Goal: Task Accomplishment & Management: Manage account settings

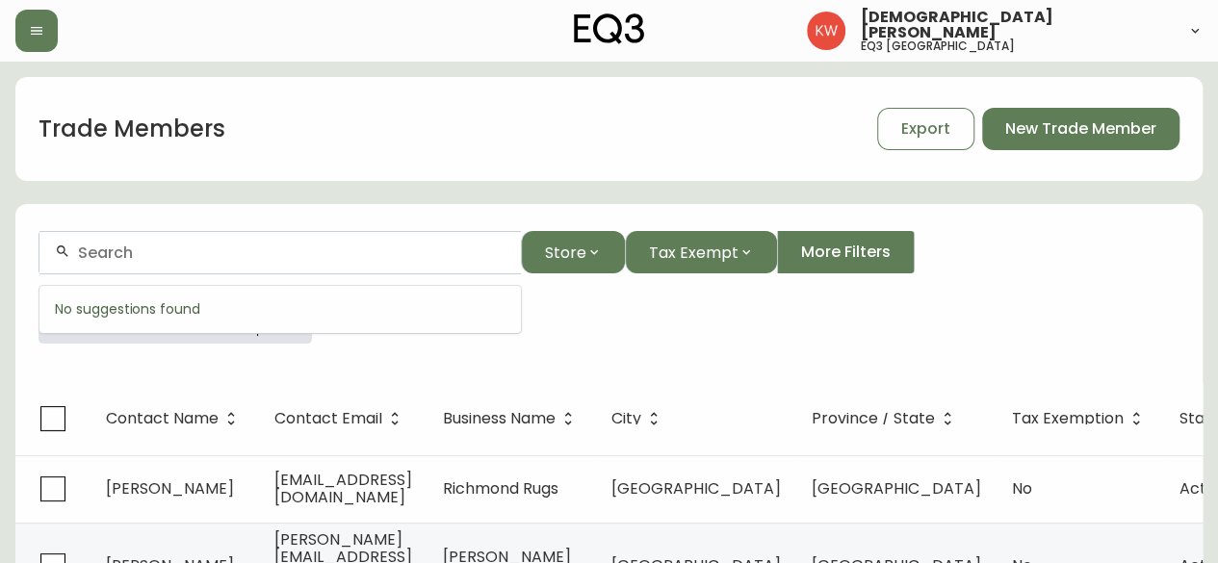
click at [223, 254] on input "text" at bounding box center [292, 253] width 428 height 18
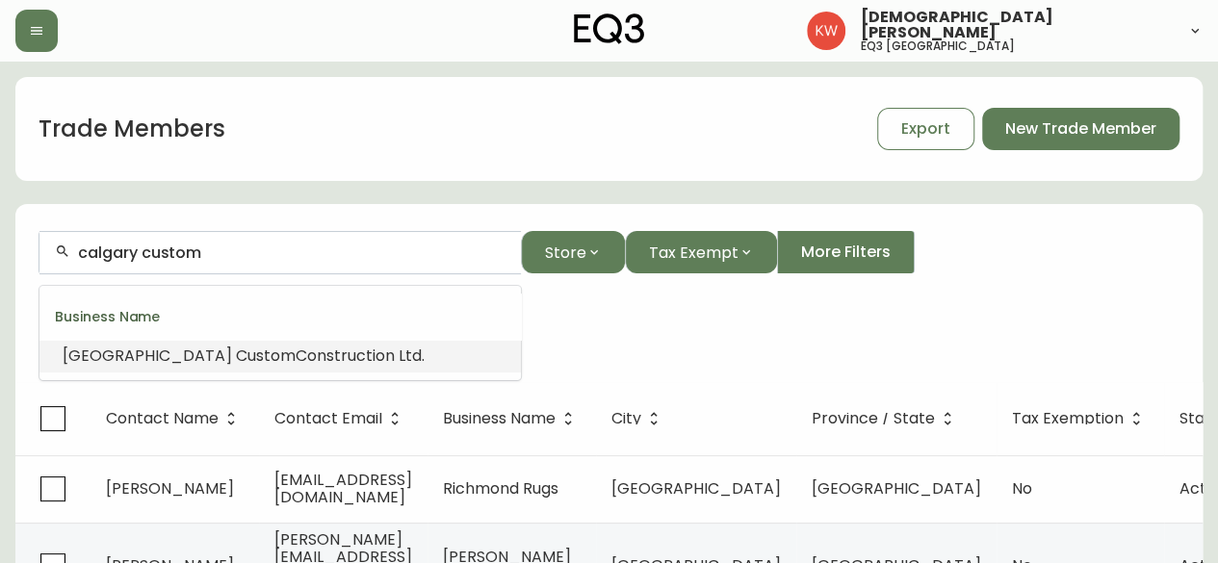
click at [296, 352] on span "Construction Ltd." at bounding box center [360, 356] width 129 height 22
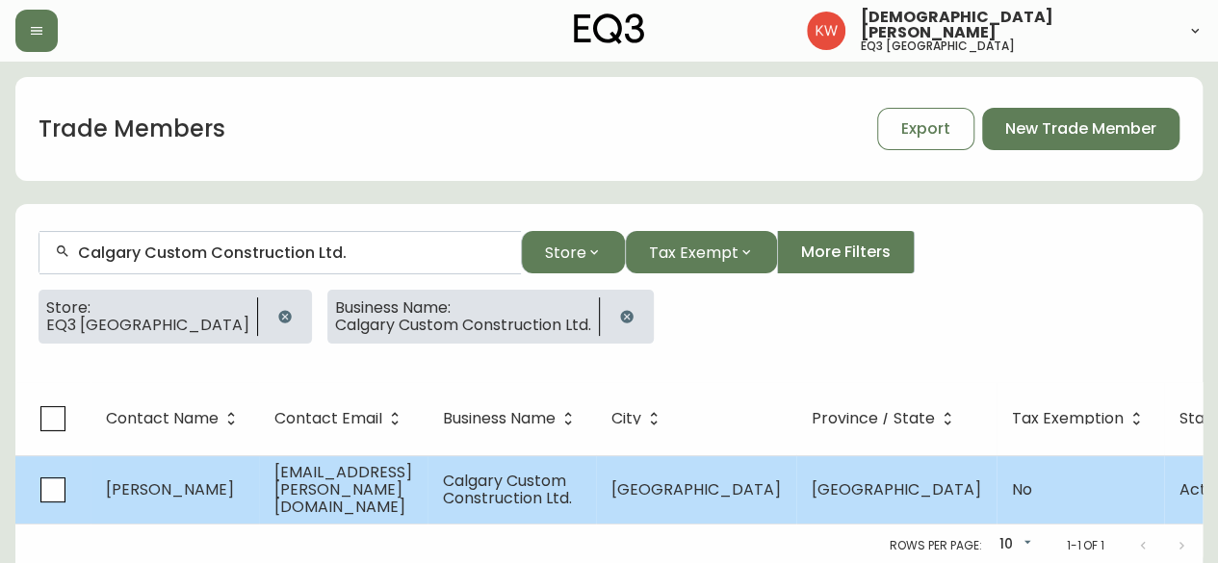
type input "Calgary Custom Construction Ltd."
click at [225, 488] on span "[PERSON_NAME]" at bounding box center [170, 490] width 128 height 22
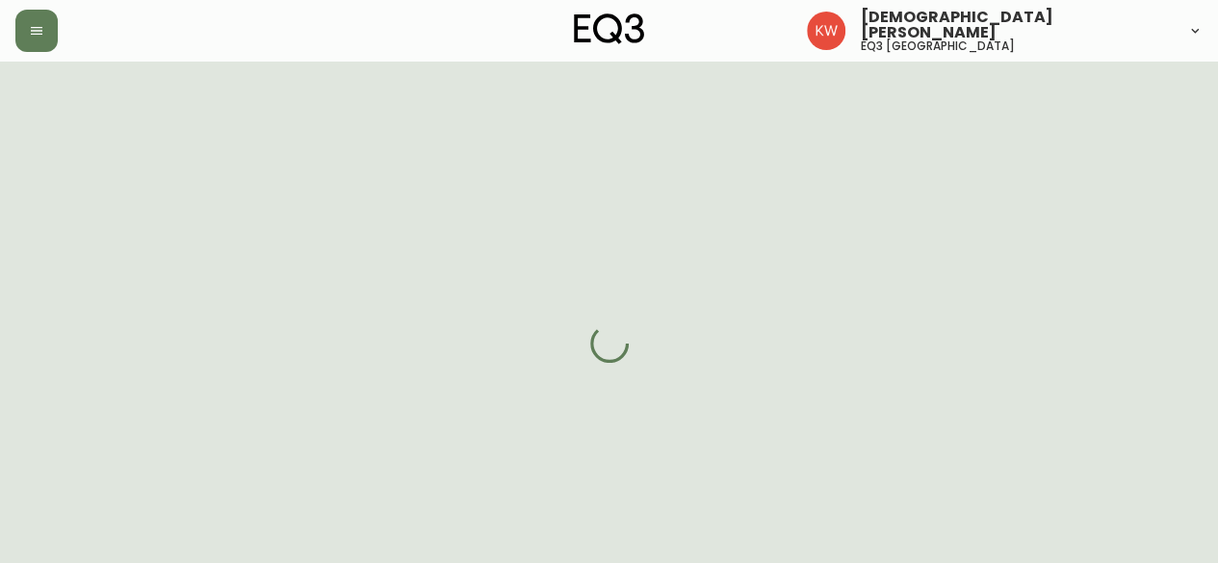
select select "AB"
select select "CA"
select select "CA_EN"
select select "Other"
select select "Home Builder"
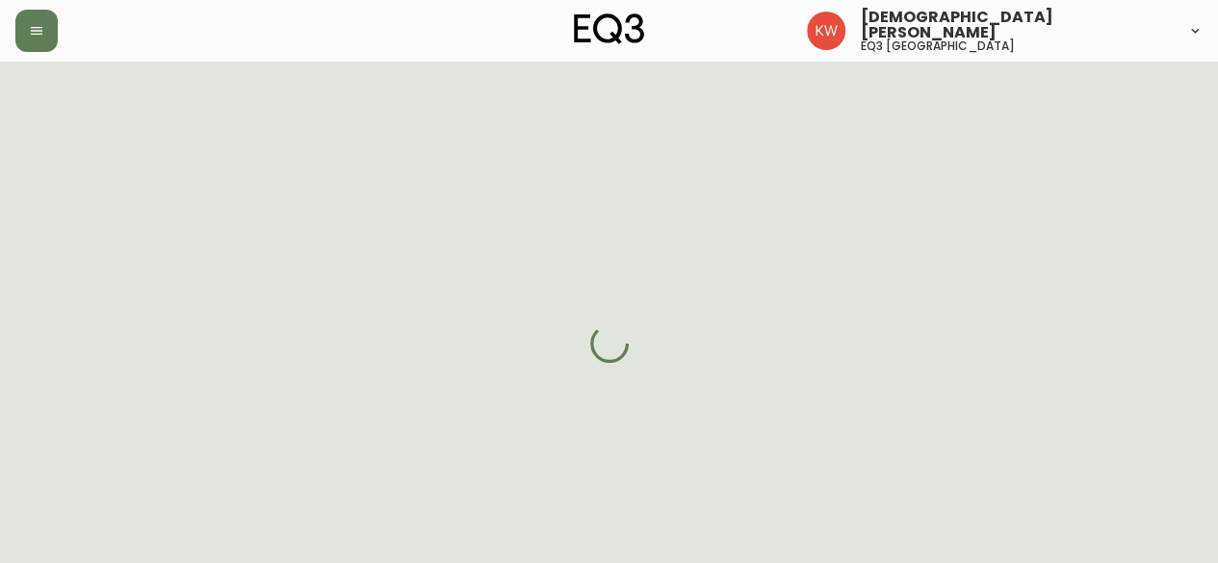
select select "cjw10z96m00006gs08l3o91tv"
select select "false"
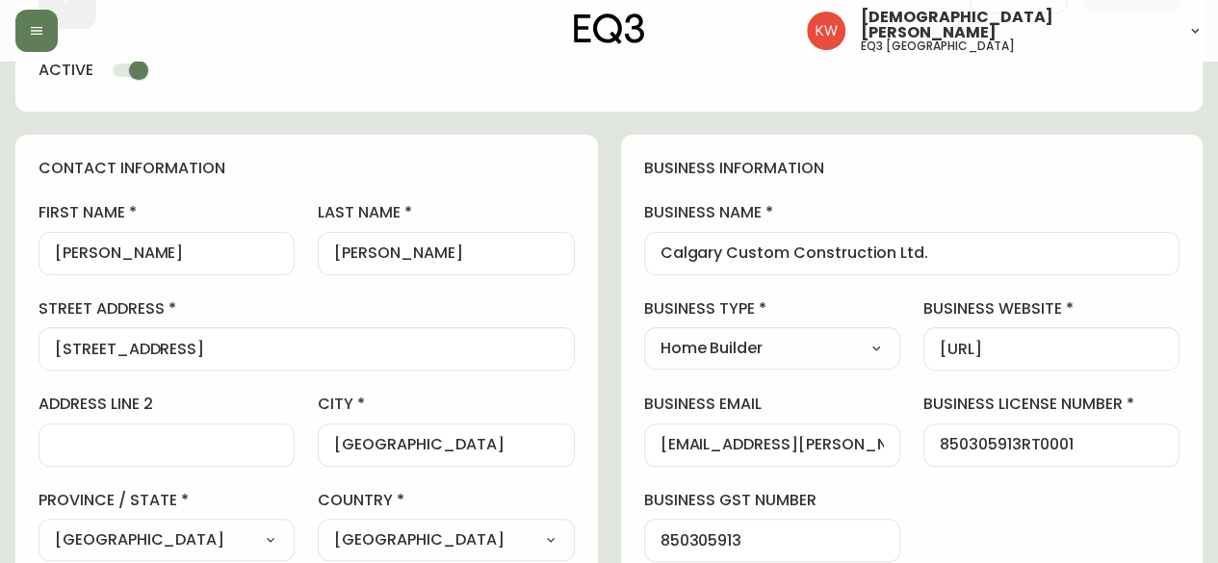
scroll to position [385, 0]
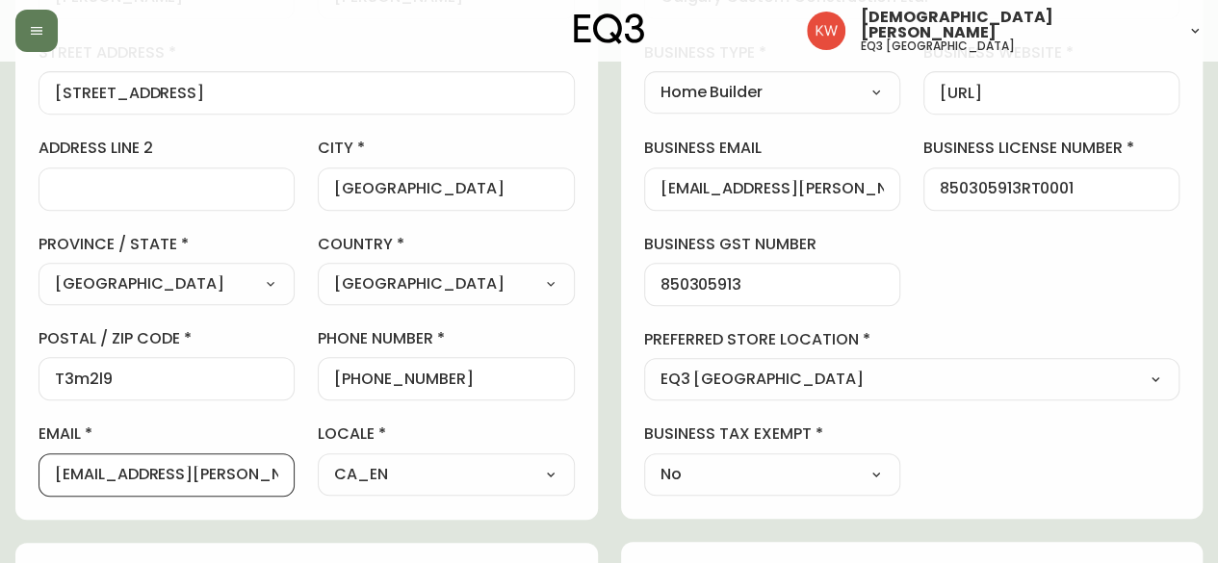
click at [261, 471] on input "[EMAIL_ADDRESS][PERSON_NAME][DOMAIN_NAME]" at bounding box center [166, 475] width 223 height 18
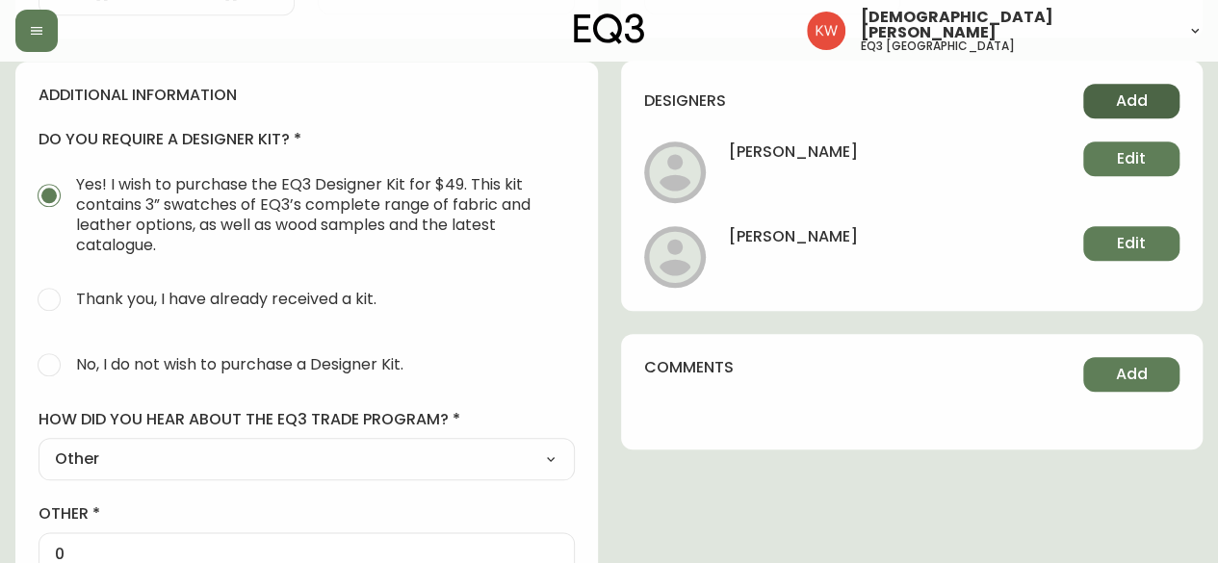
scroll to position [0, 0]
click at [1123, 101] on span "Add" at bounding box center [1132, 101] width 32 height 21
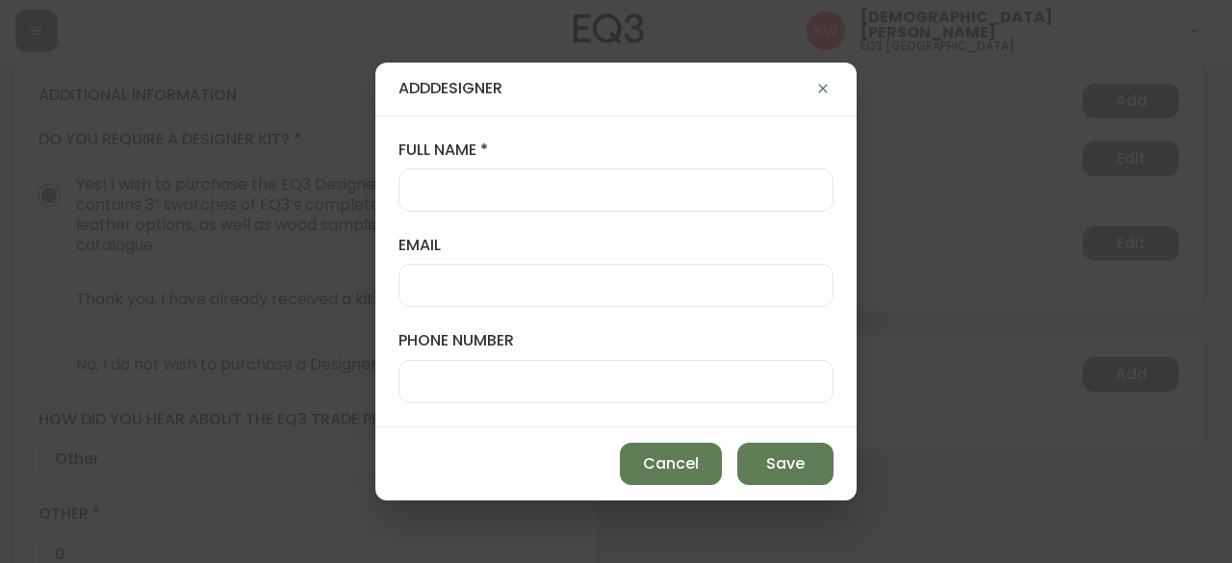
click at [751, 195] on input "full name" at bounding box center [616, 190] width 402 height 18
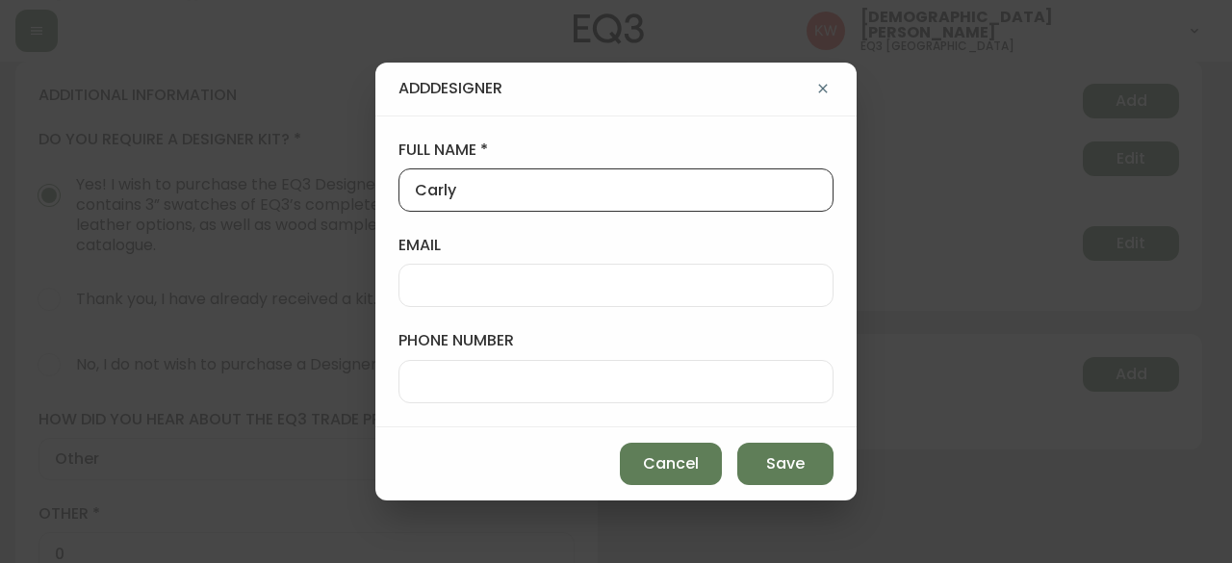
type input "Carly"
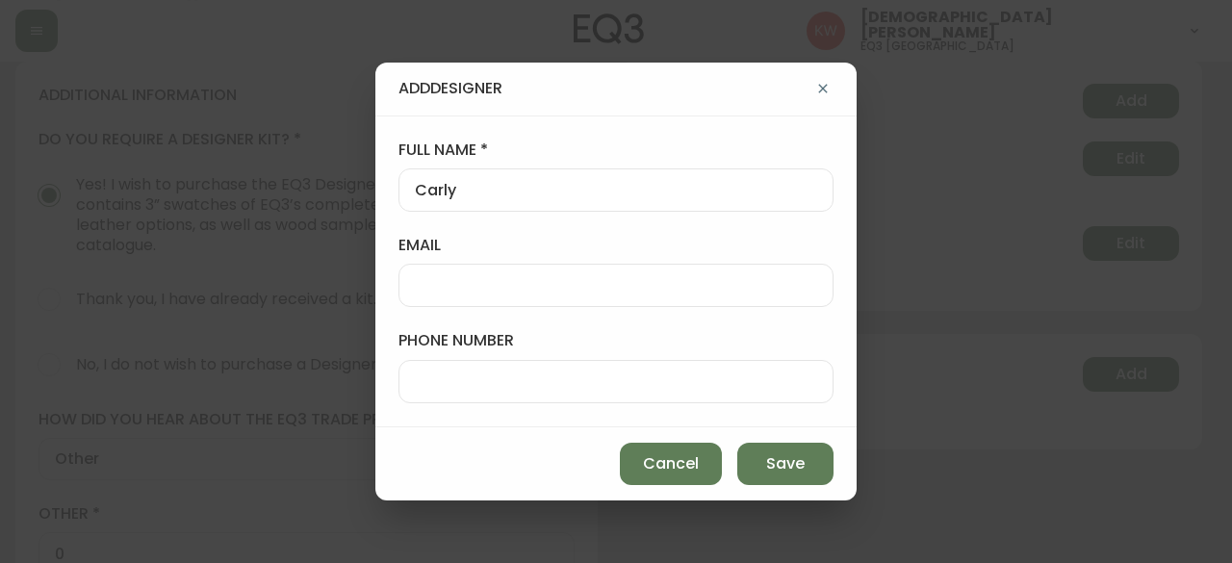
click at [477, 274] on div at bounding box center [616, 285] width 435 height 43
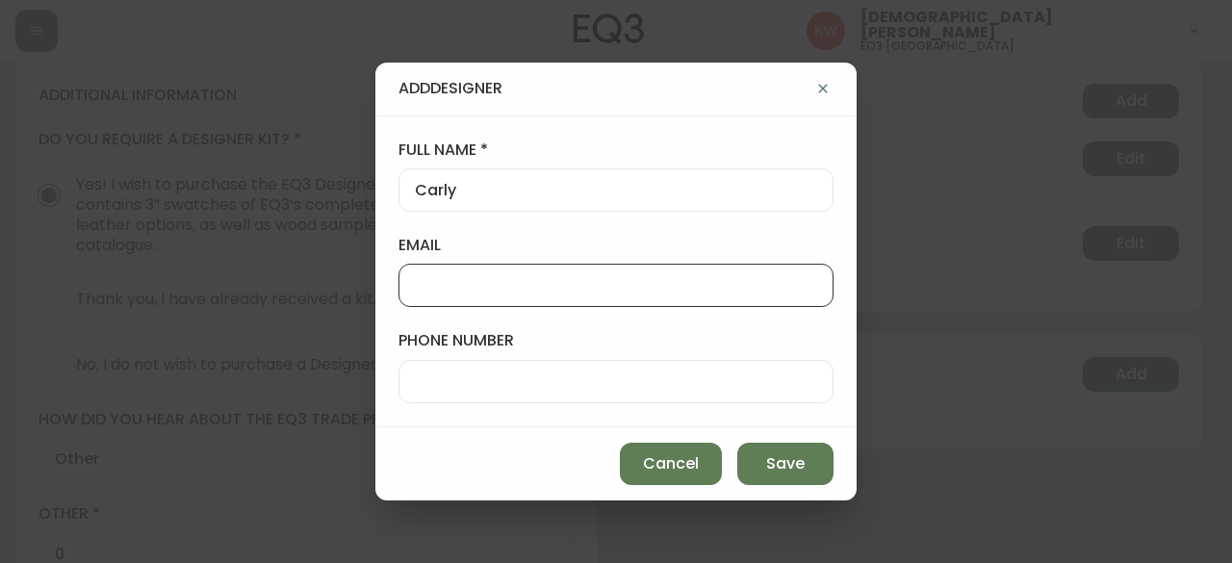
paste input "[EMAIL_ADDRESS][DOMAIN_NAME]"
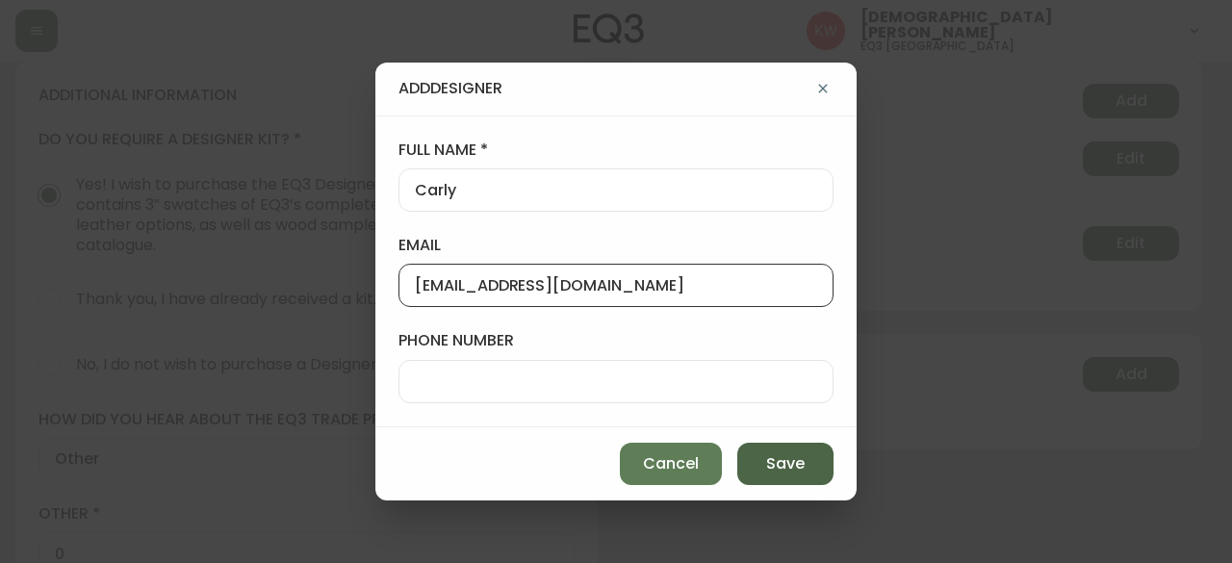
type input "[EMAIL_ADDRESS][DOMAIN_NAME]"
click at [776, 462] on span "Save" at bounding box center [785, 464] width 39 height 21
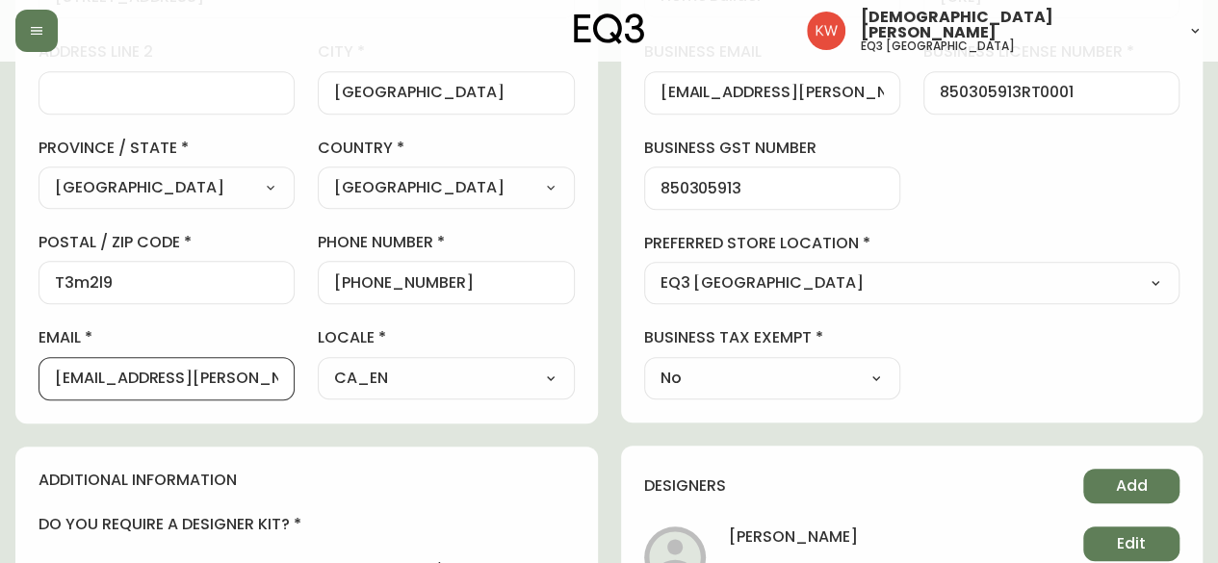
scroll to position [0, 91]
drag, startPoint x: 56, startPoint y: 375, endPoint x: 300, endPoint y: 393, distance: 245.3
click at [300, 393] on div "first name [PERSON_NAME] last name [PERSON_NAME][GEOGRAPHIC_DATA] address [STRE…" at bounding box center [307, 125] width 536 height 550
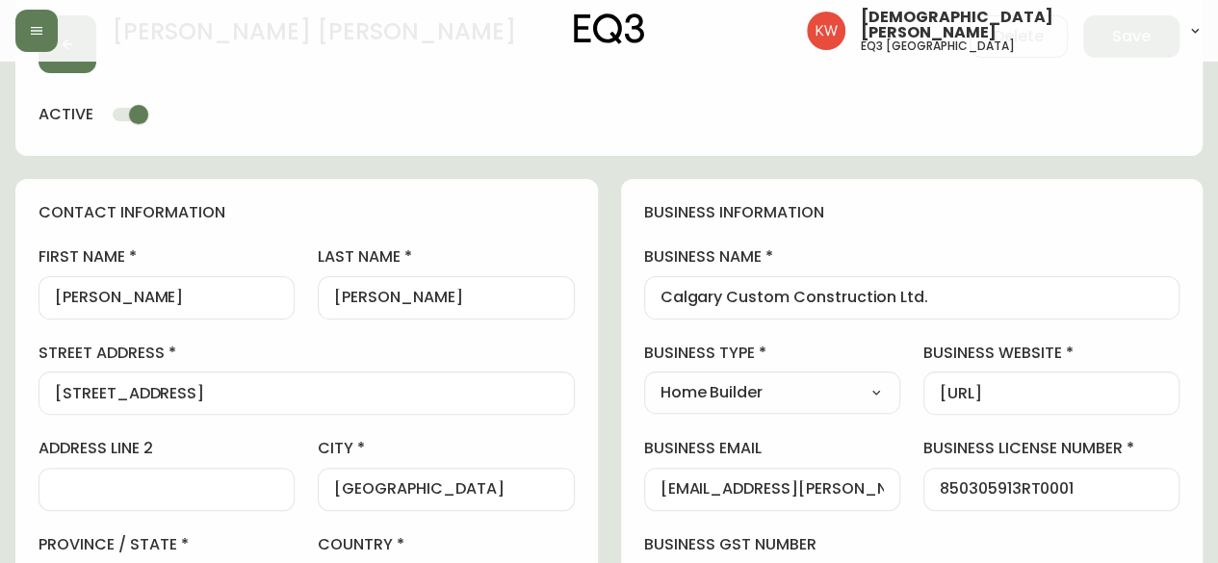
scroll to position [0, 0]
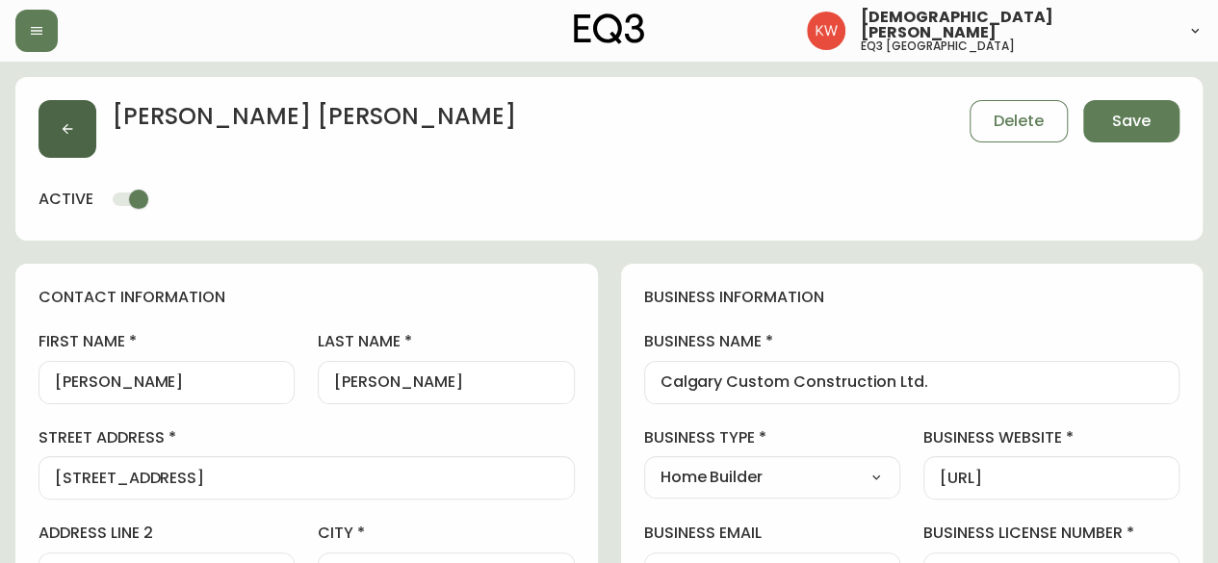
click at [71, 130] on icon "button" at bounding box center [67, 128] width 15 height 15
click at [1147, 124] on span "Save" at bounding box center [1131, 121] width 39 height 21
select select
type input "Other"
select select "Other"
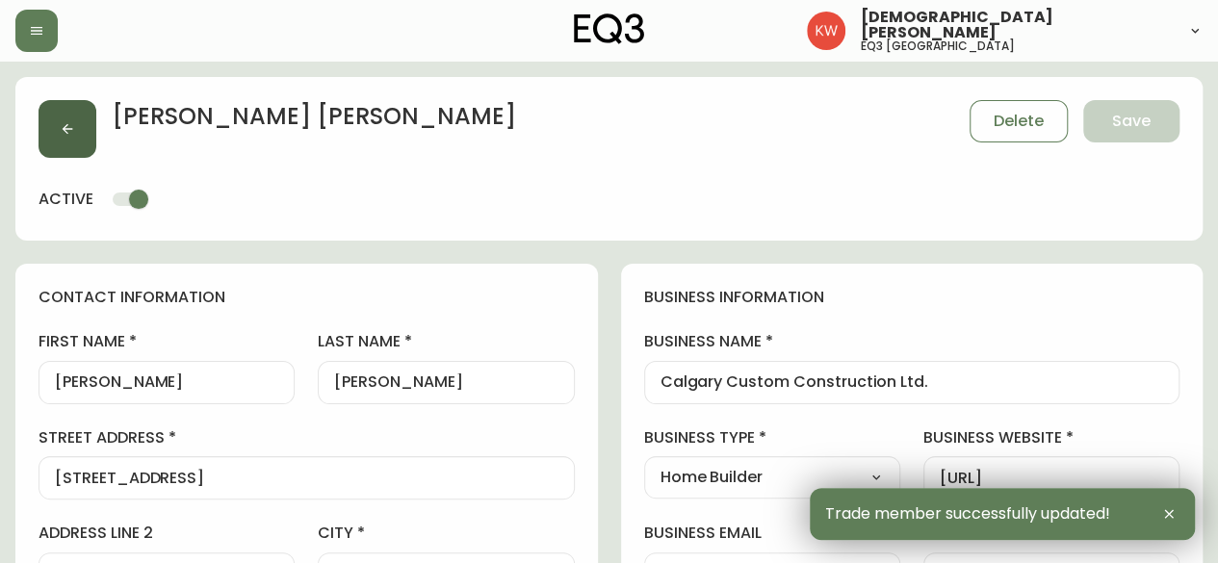
click at [60, 121] on icon "button" at bounding box center [67, 128] width 15 height 15
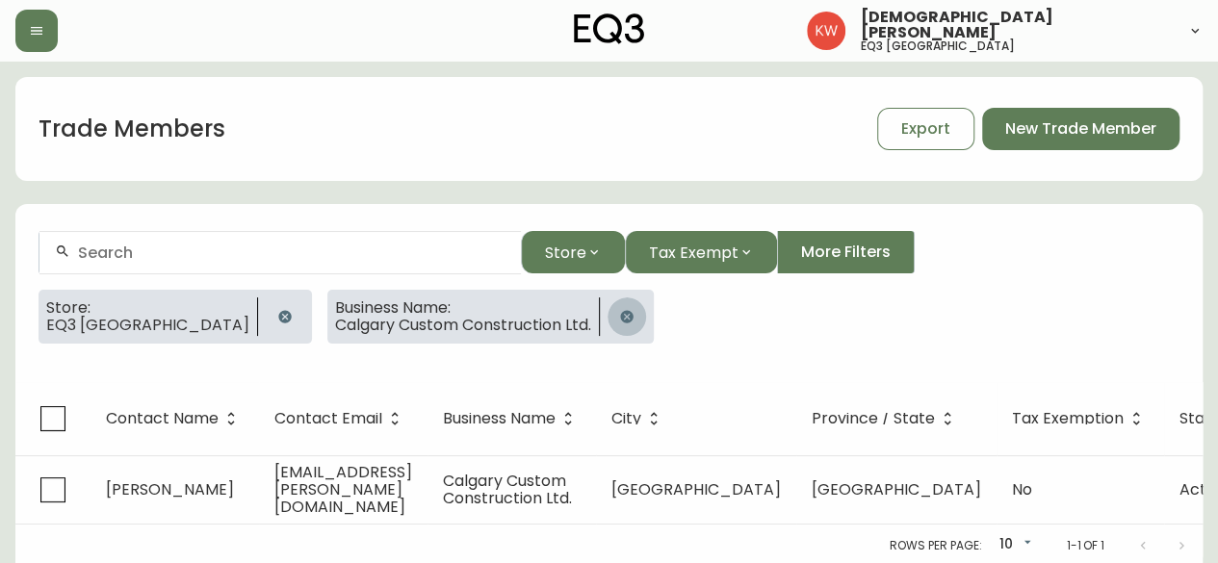
drag, startPoint x: 522, startPoint y: 315, endPoint x: 337, endPoint y: 268, distance: 190.8
click at [619, 314] on icon "button" at bounding box center [626, 316] width 15 height 15
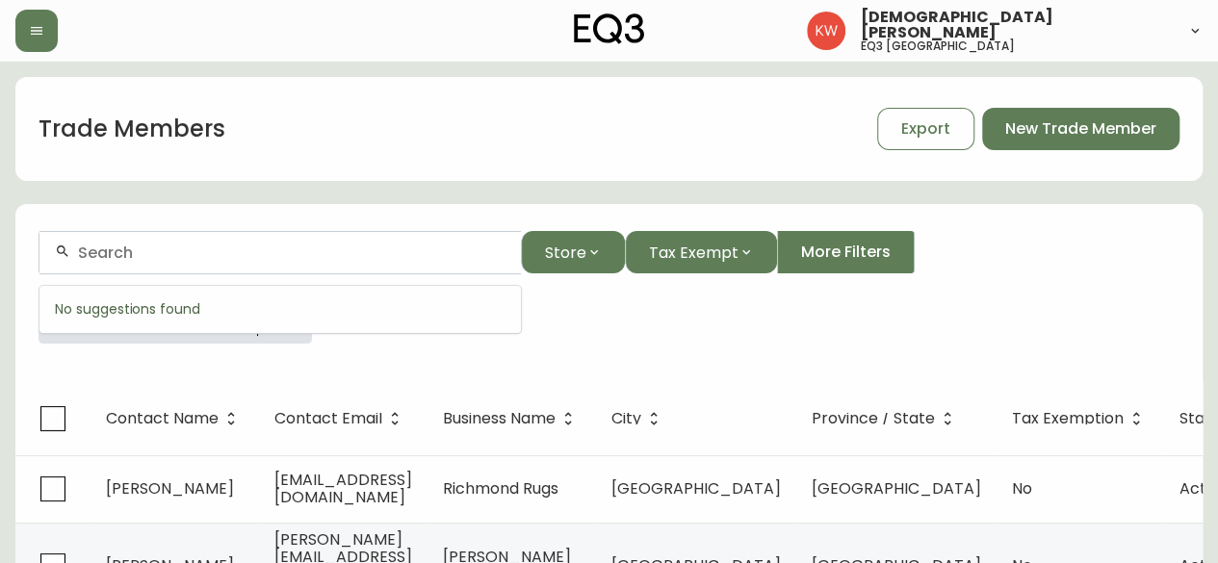
click at [206, 253] on input "text" at bounding box center [292, 253] width 428 height 18
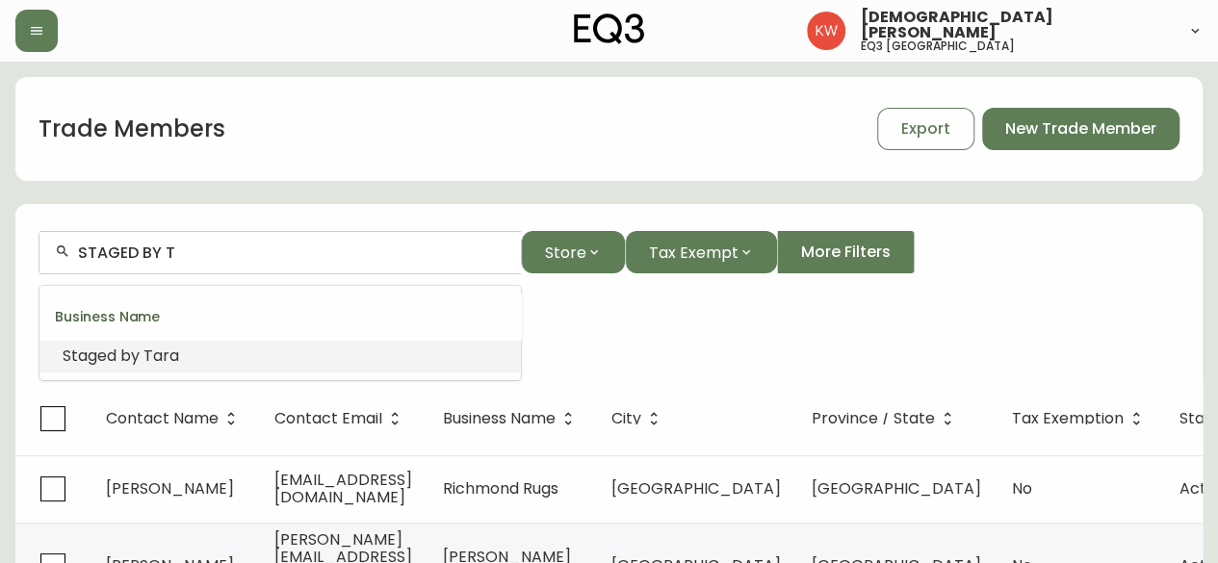
click at [187, 361] on li "Staged by [PERSON_NAME]" at bounding box center [279, 356] width 481 height 33
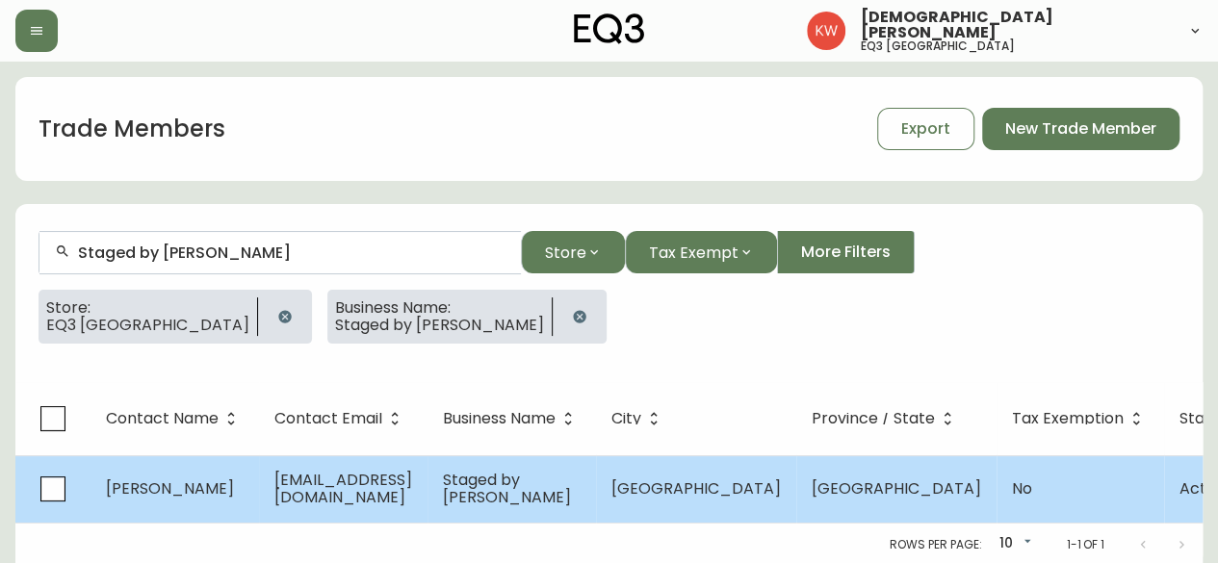
type input "Staged by [PERSON_NAME]"
click at [402, 480] on span "[EMAIL_ADDRESS][DOMAIN_NAME]" at bounding box center [343, 488] width 138 height 39
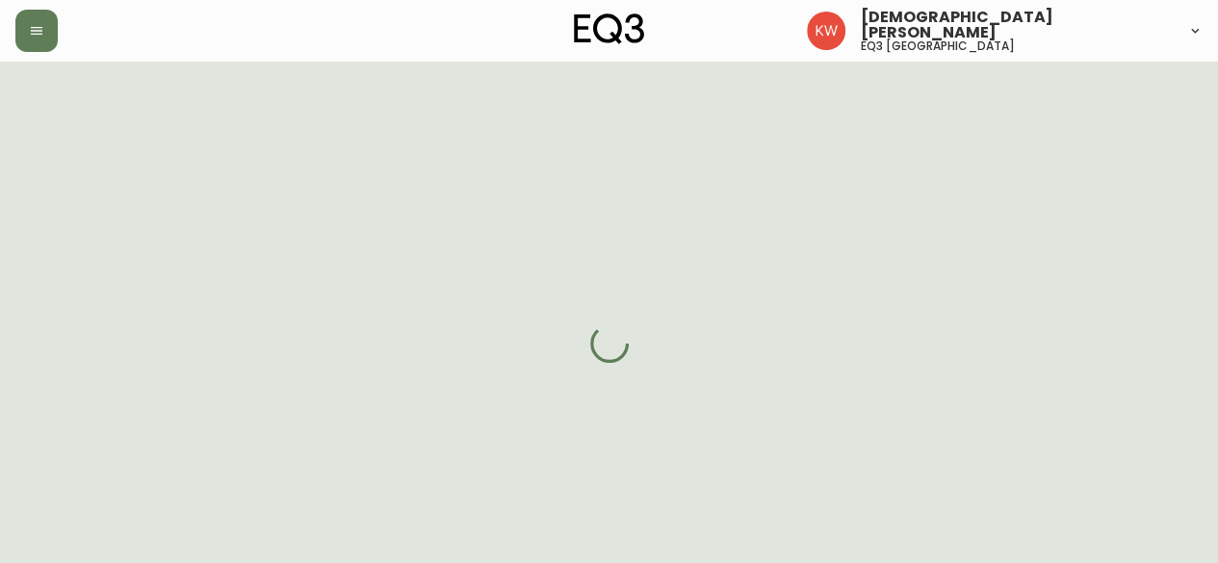
select select "AB"
select select "CA"
select select "CA_EN"
select select "Other"
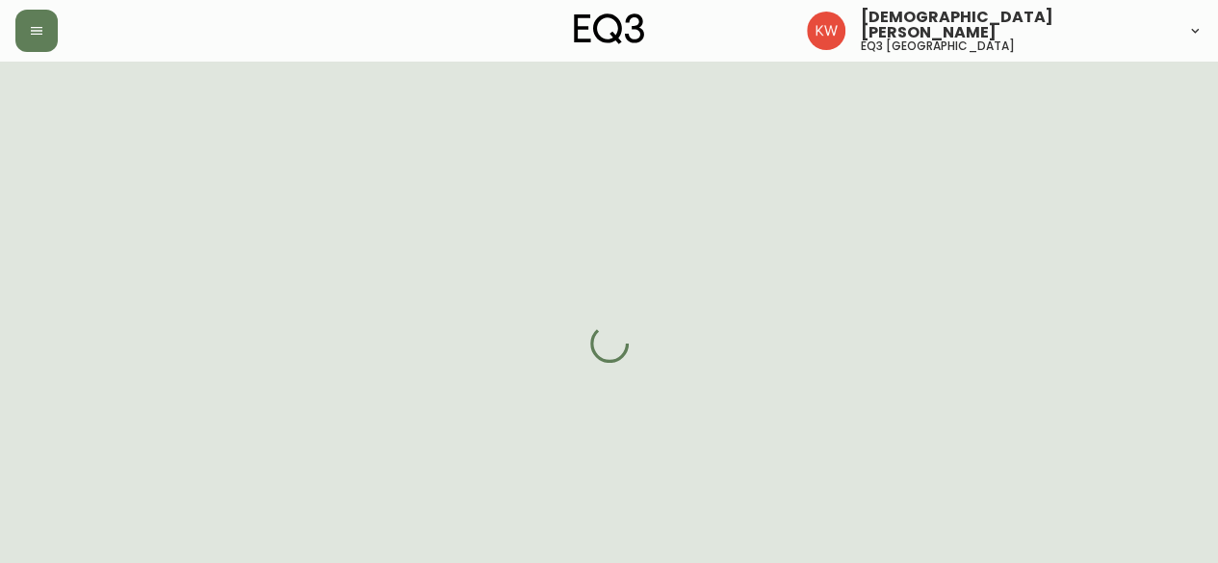
select select "cjw10z96m00006gs08l3o91tv"
select select "false"
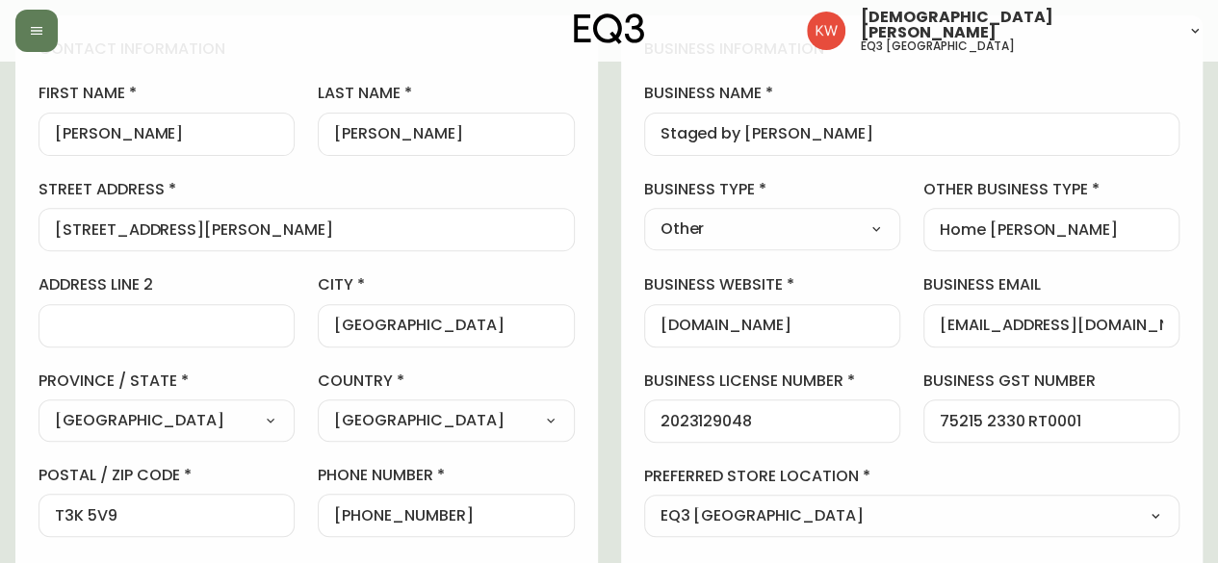
scroll to position [578, 0]
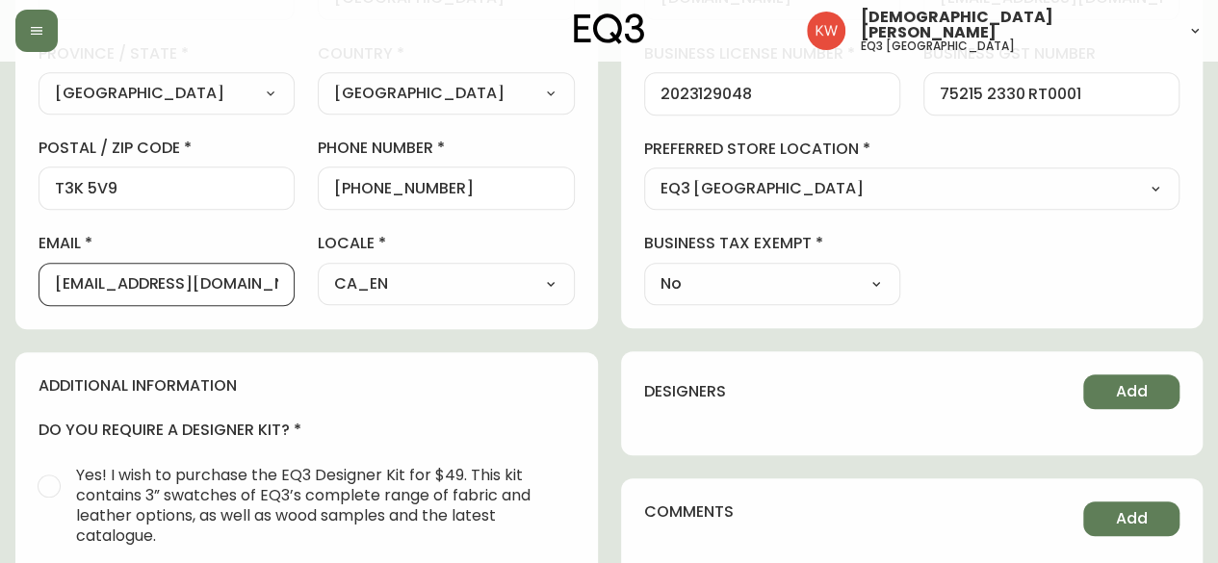
drag, startPoint x: 256, startPoint y: 278, endPoint x: 0, endPoint y: 297, distance: 256.8
click at [0, 297] on main "[PERSON_NAME] Added: [DATE] 8:30 am Delete Save active contact information firs…" at bounding box center [609, 274] width 1218 height 1580
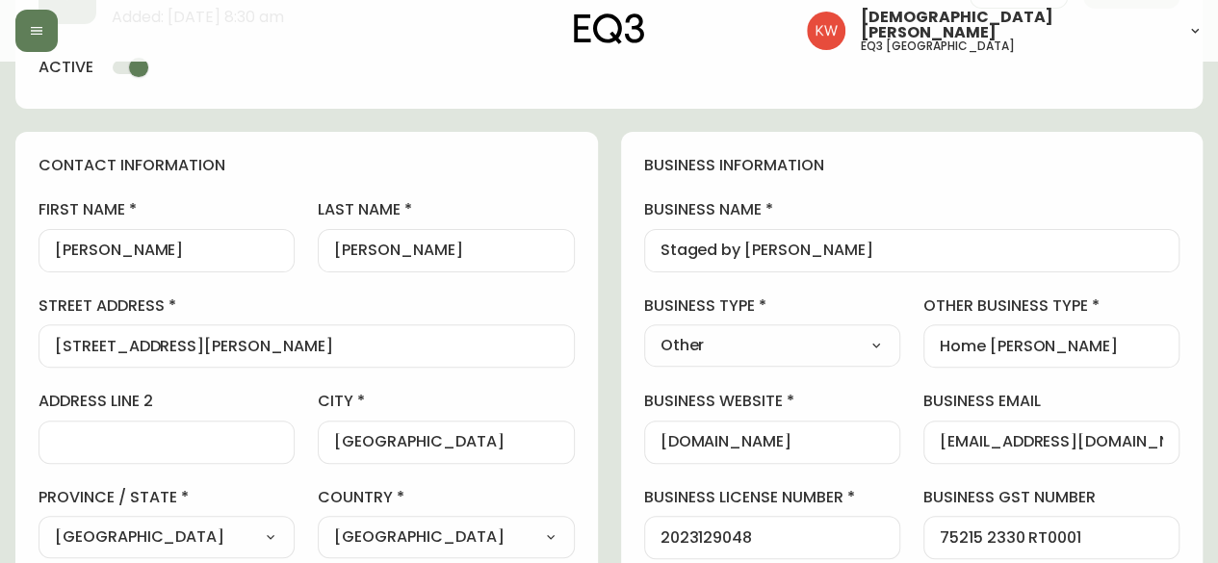
scroll to position [0, 0]
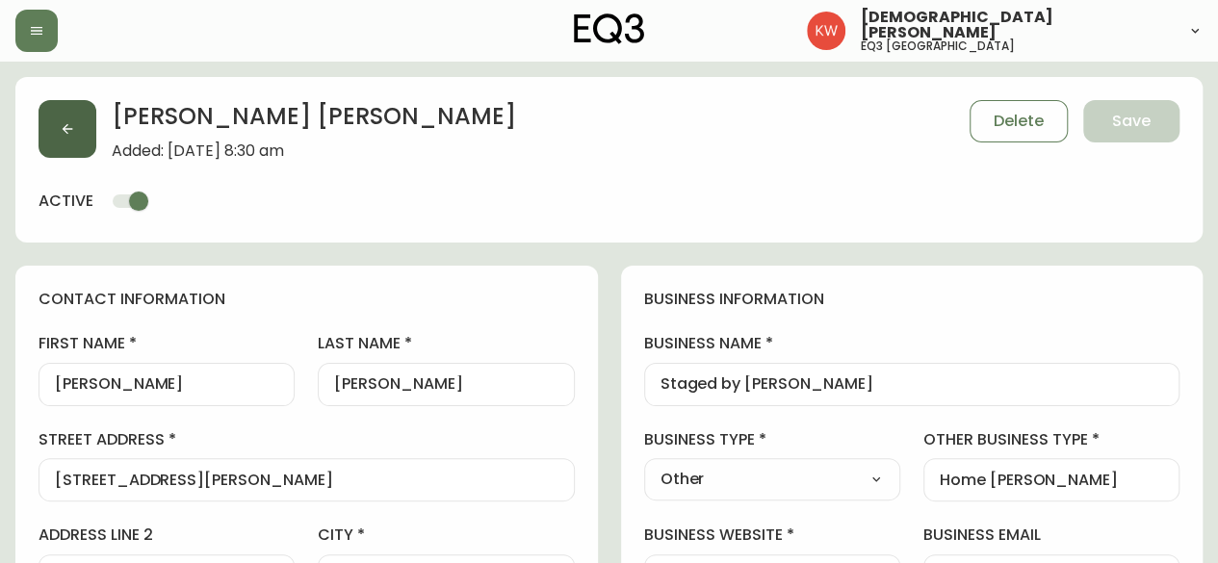
click at [68, 131] on icon "button" at bounding box center [67, 128] width 15 height 15
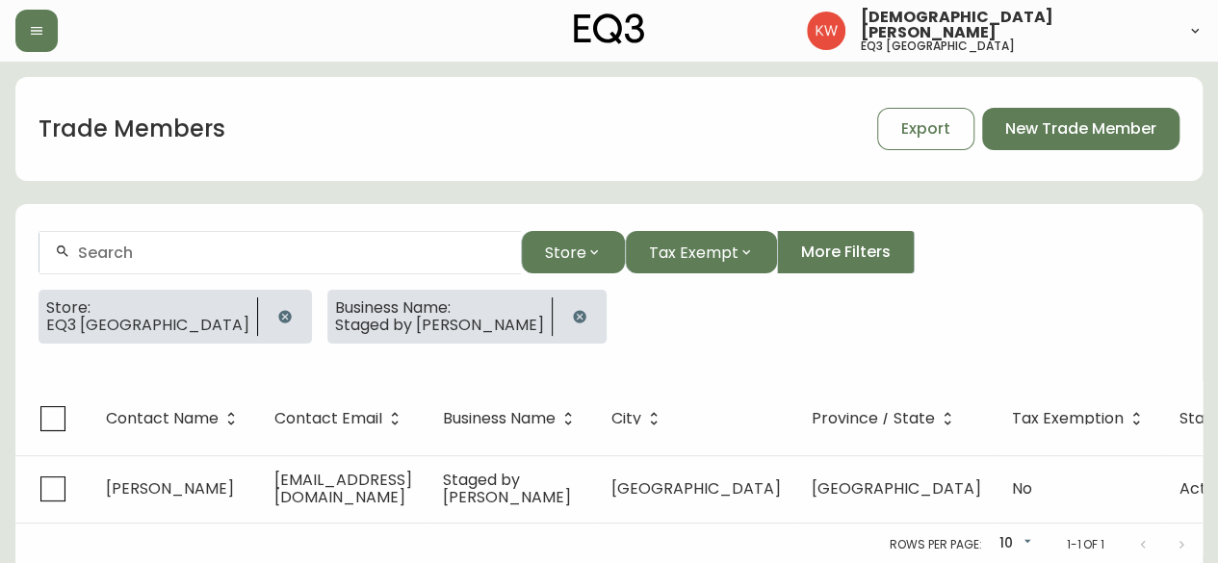
click at [573, 312] on icon "button" at bounding box center [579, 316] width 13 height 13
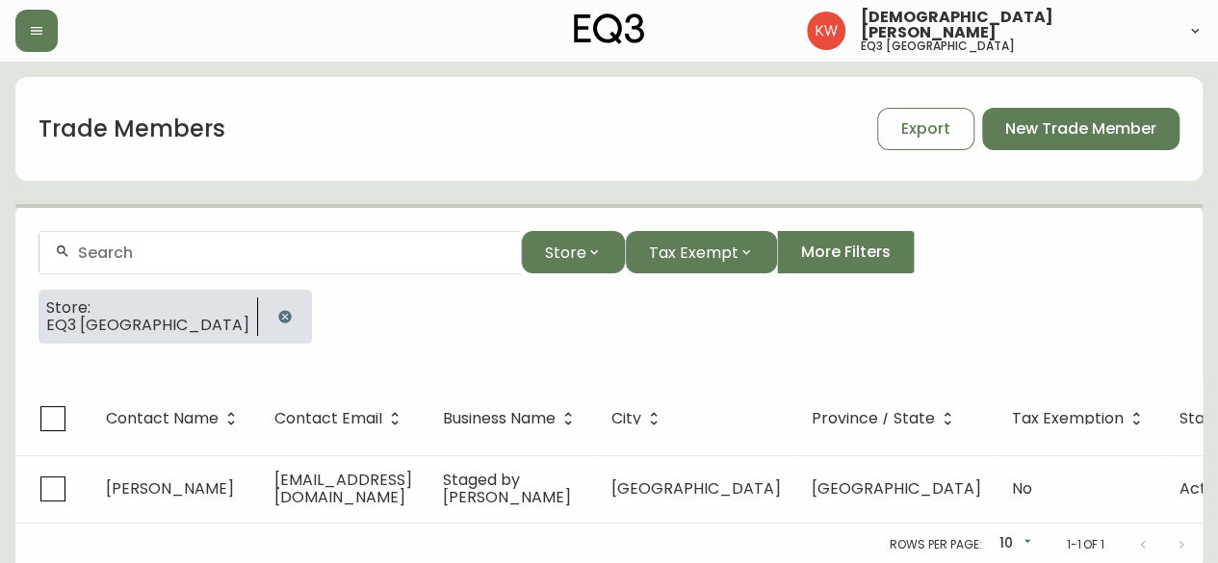
click at [345, 251] on input "text" at bounding box center [292, 253] width 428 height 18
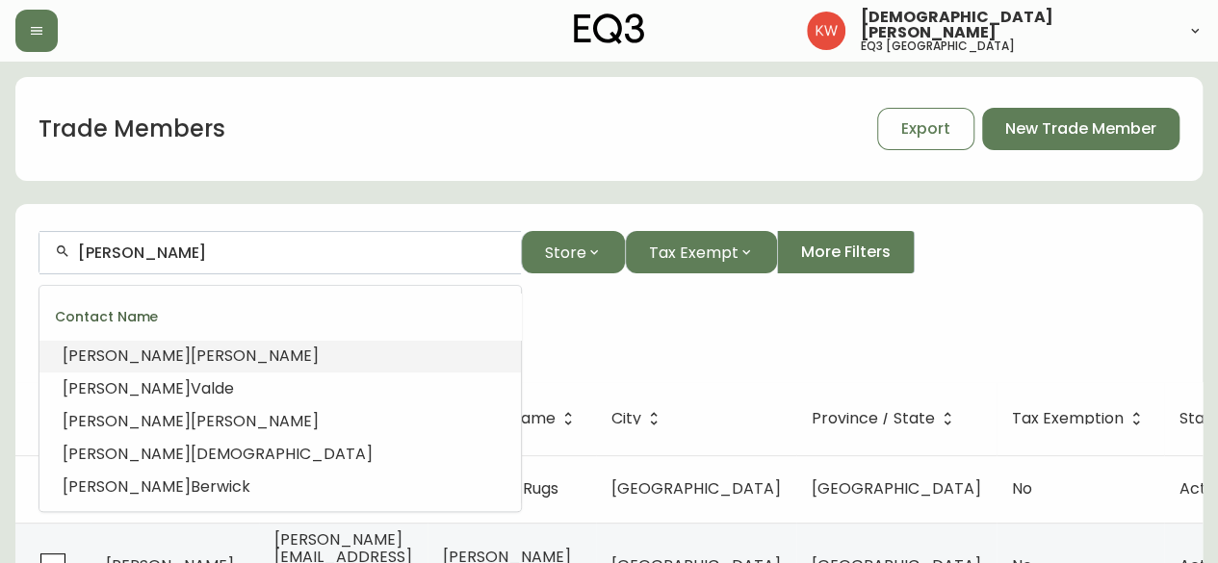
drag, startPoint x: 194, startPoint y: 245, endPoint x: 0, endPoint y: 244, distance: 193.5
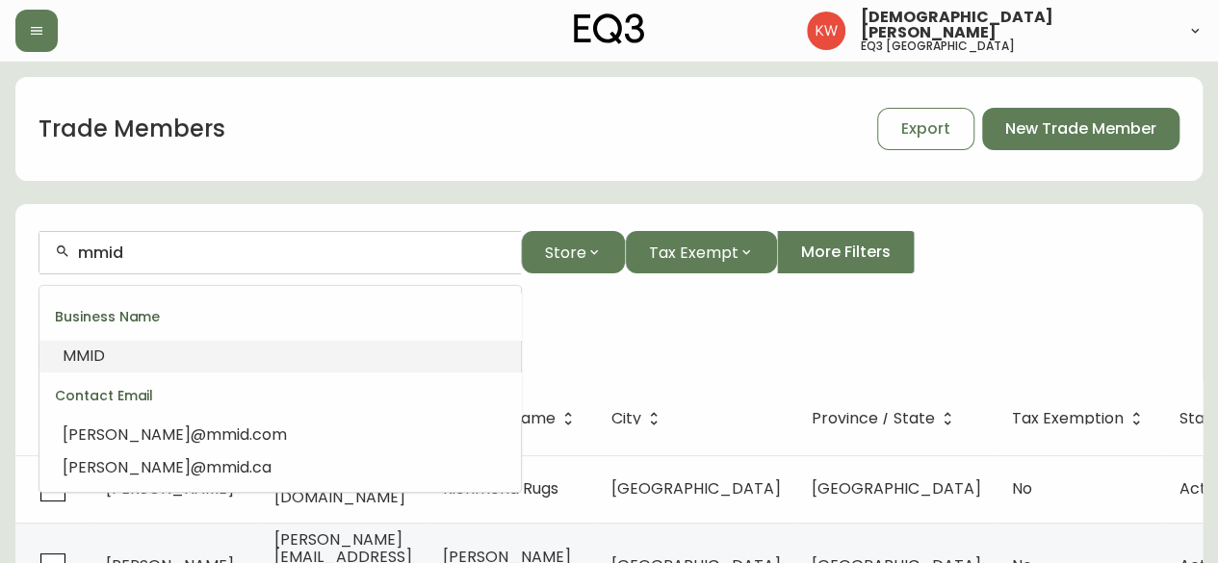
click at [76, 355] on span "MMID" at bounding box center [84, 356] width 42 height 22
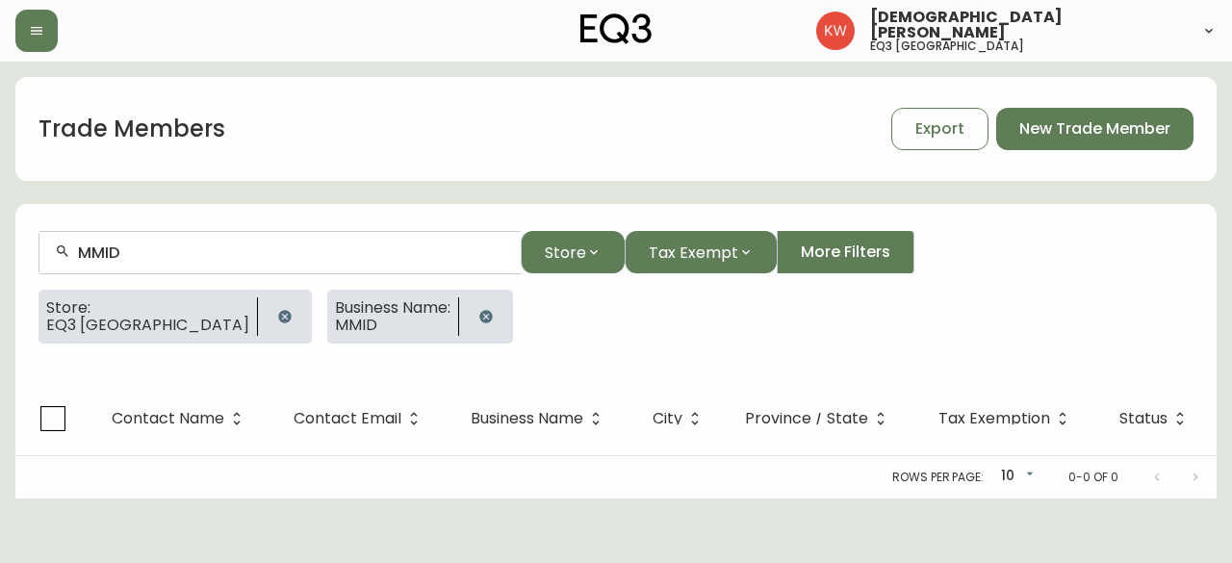
click at [278, 317] on icon "button" at bounding box center [284, 316] width 13 height 13
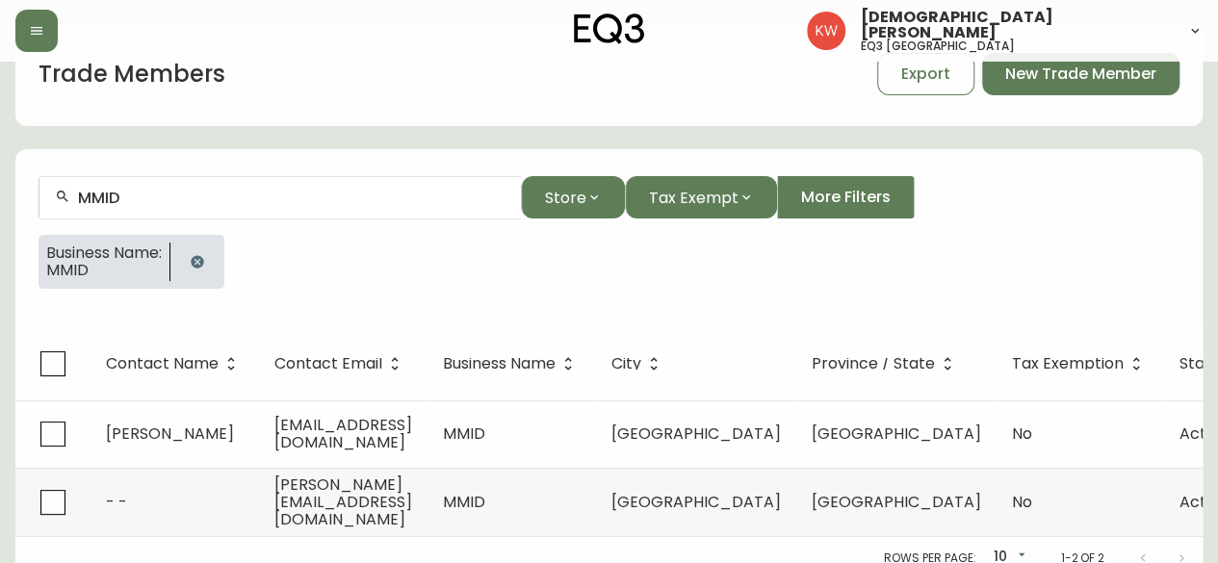
scroll to position [83, 0]
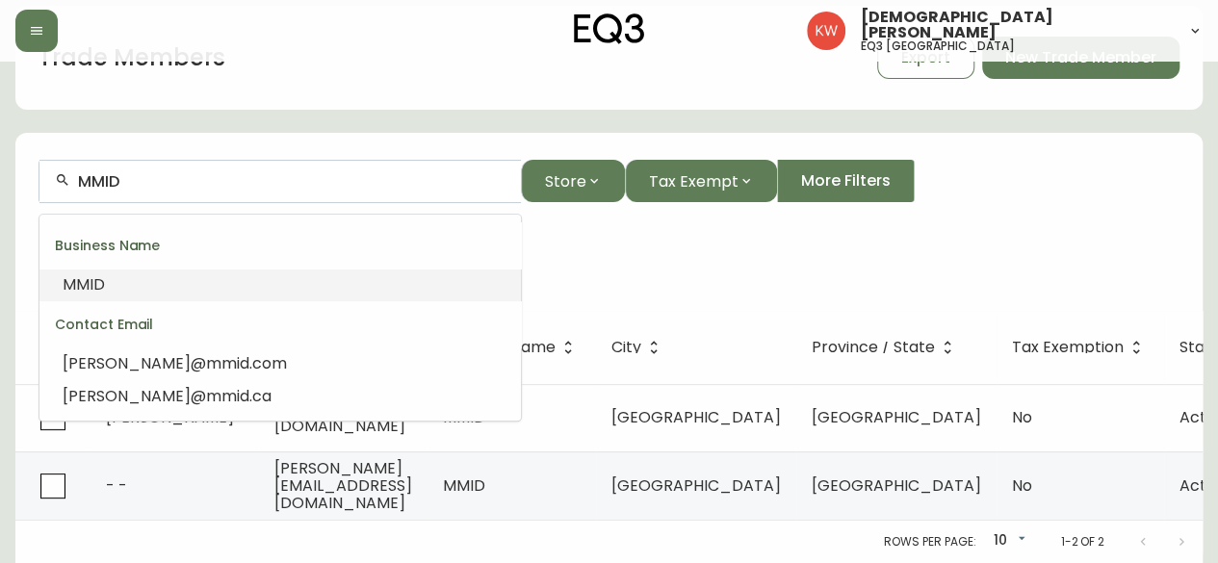
drag, startPoint x: 239, startPoint y: 174, endPoint x: 3, endPoint y: 207, distance: 238.2
click at [3, 209] on main "Trade Members Export New Trade Member MMID Store Tax Exempt More Filters Busine…" at bounding box center [609, 276] width 1218 height 573
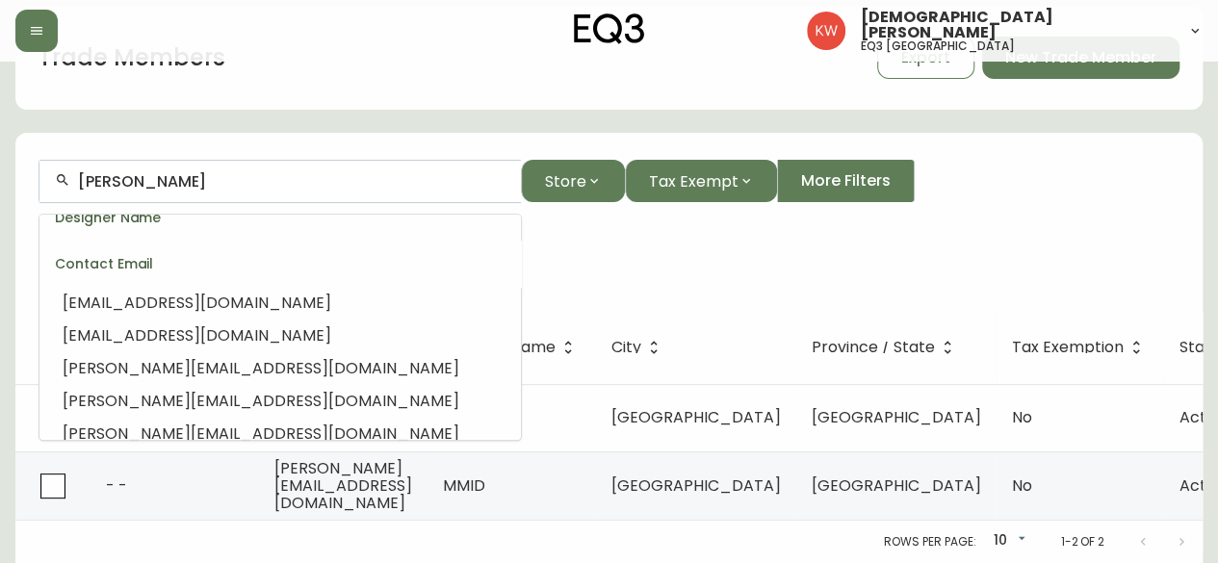
scroll to position [623, 0]
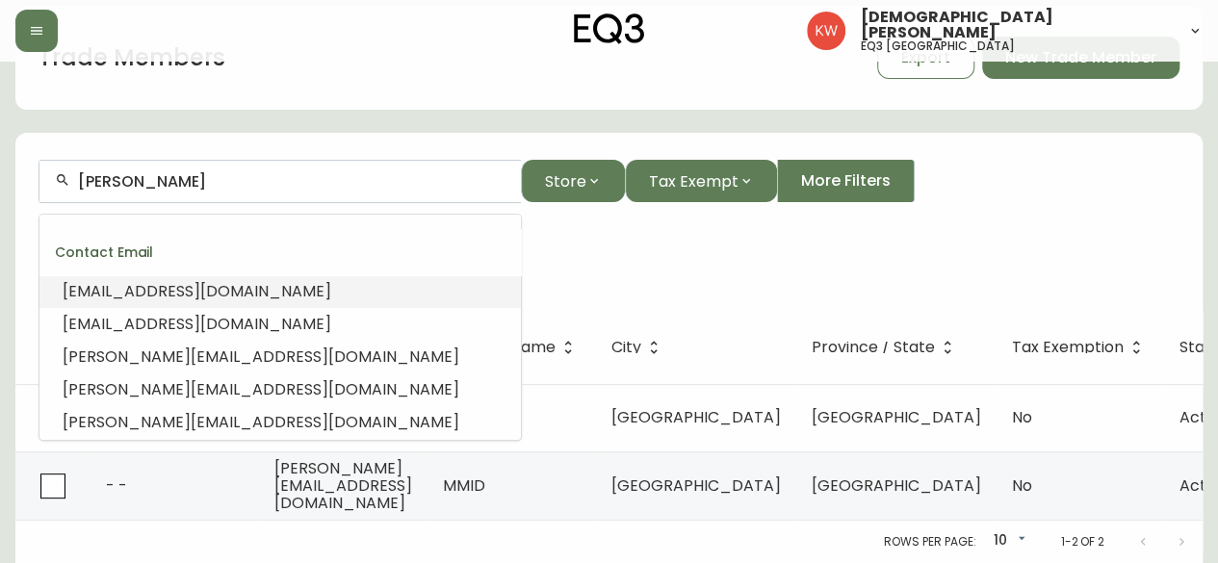
click at [74, 172] on div "[PERSON_NAME]" at bounding box center [279, 181] width 481 height 43
click at [74, 171] on div "[PERSON_NAME]" at bounding box center [279, 181] width 481 height 43
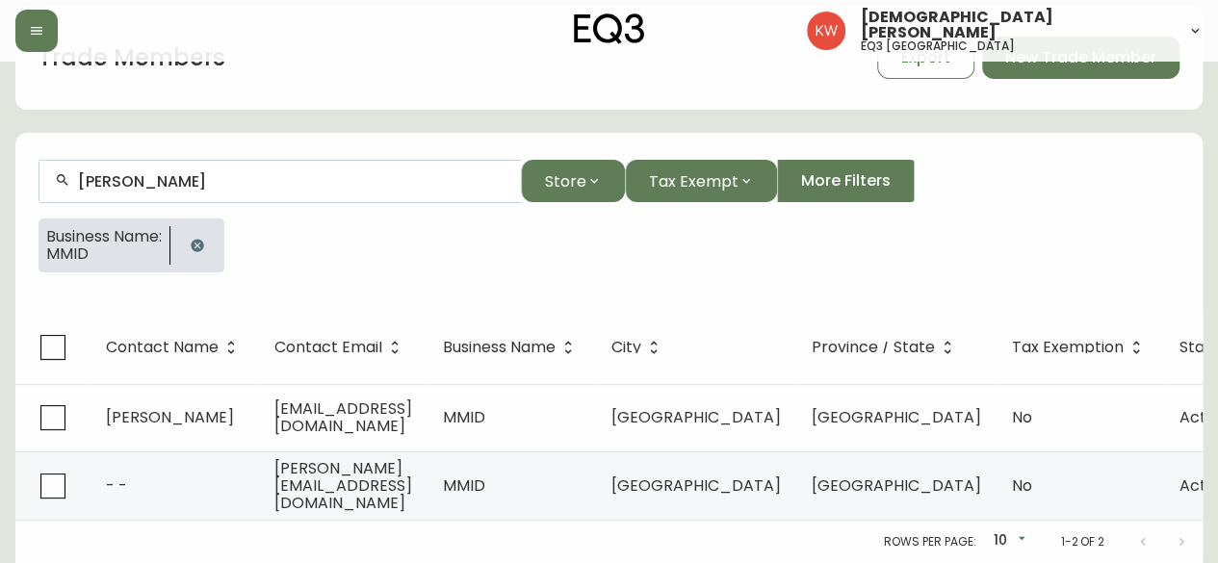
click at [201, 238] on icon "button" at bounding box center [197, 245] width 15 height 15
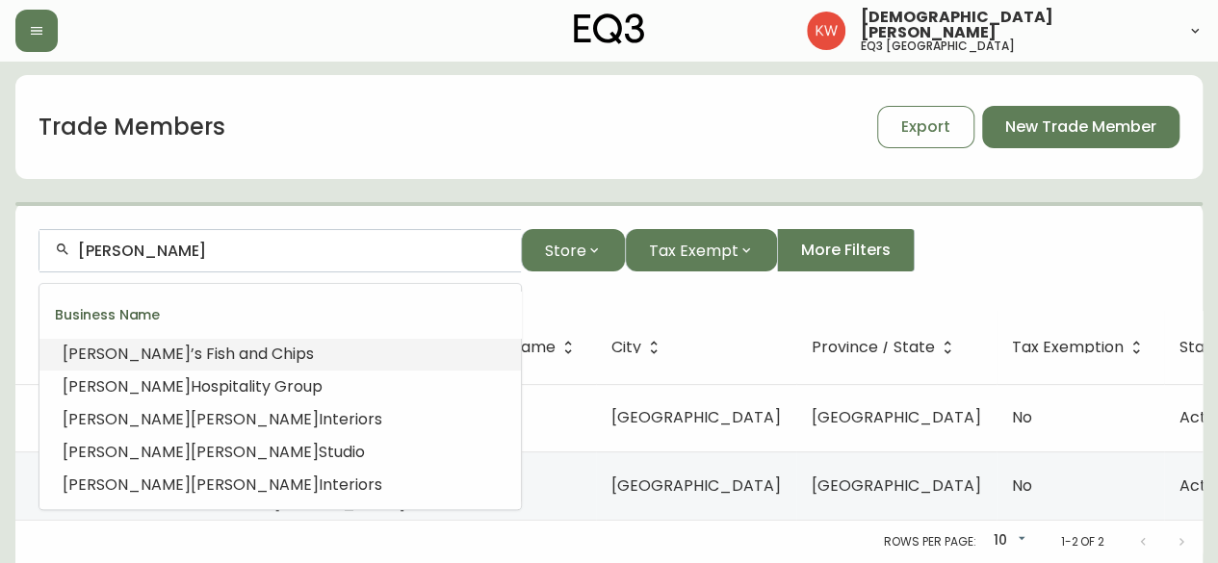
click at [82, 242] on input "[PERSON_NAME]" at bounding box center [292, 251] width 428 height 18
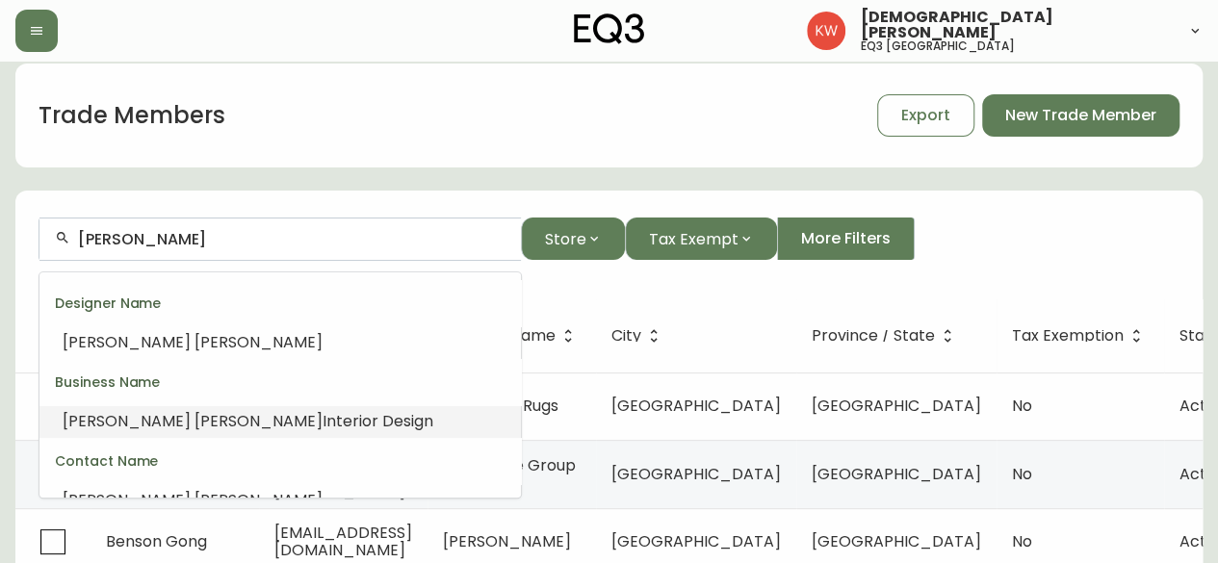
click at [195, 426] on span "[PERSON_NAME]" at bounding box center [259, 421] width 128 height 22
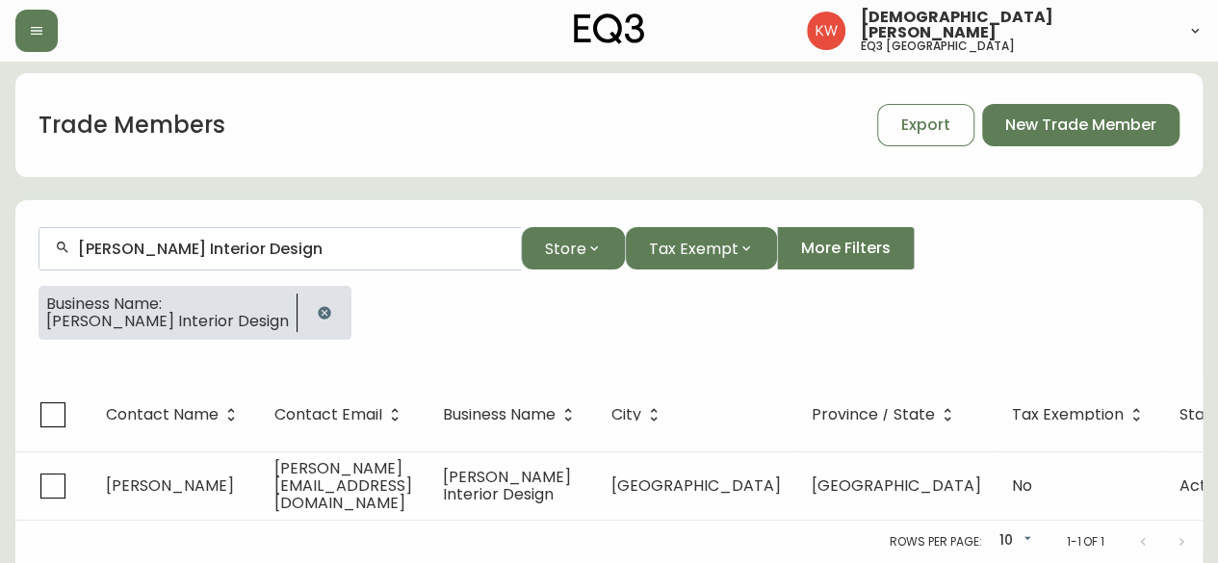
scroll to position [1, 0]
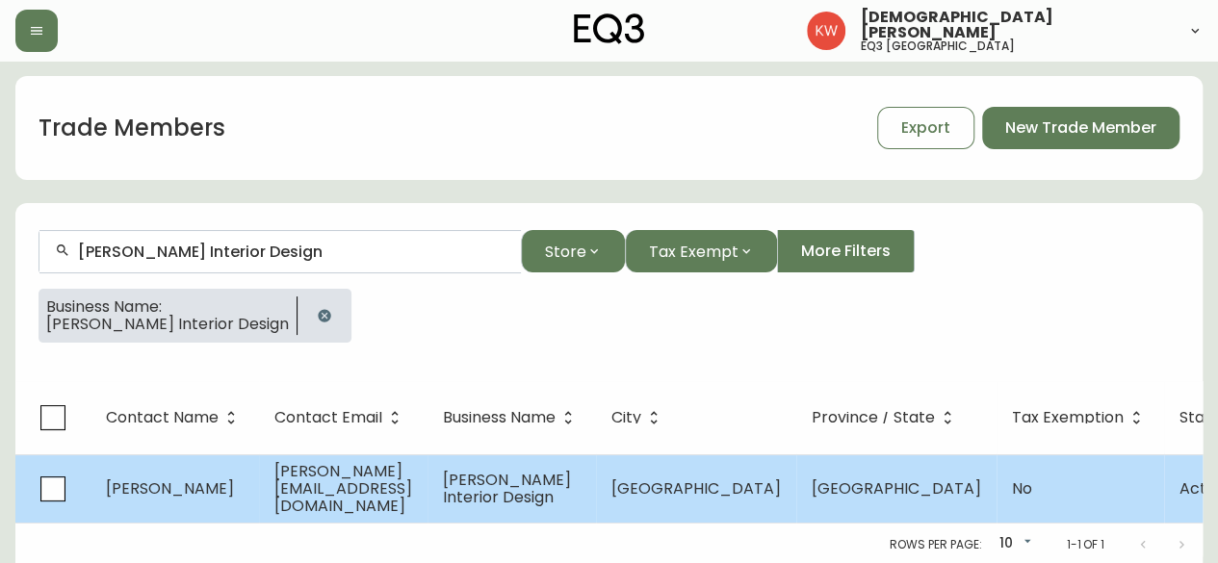
type input "[PERSON_NAME] Interior Design"
click at [254, 486] on td "[PERSON_NAME]" at bounding box center [175, 488] width 169 height 68
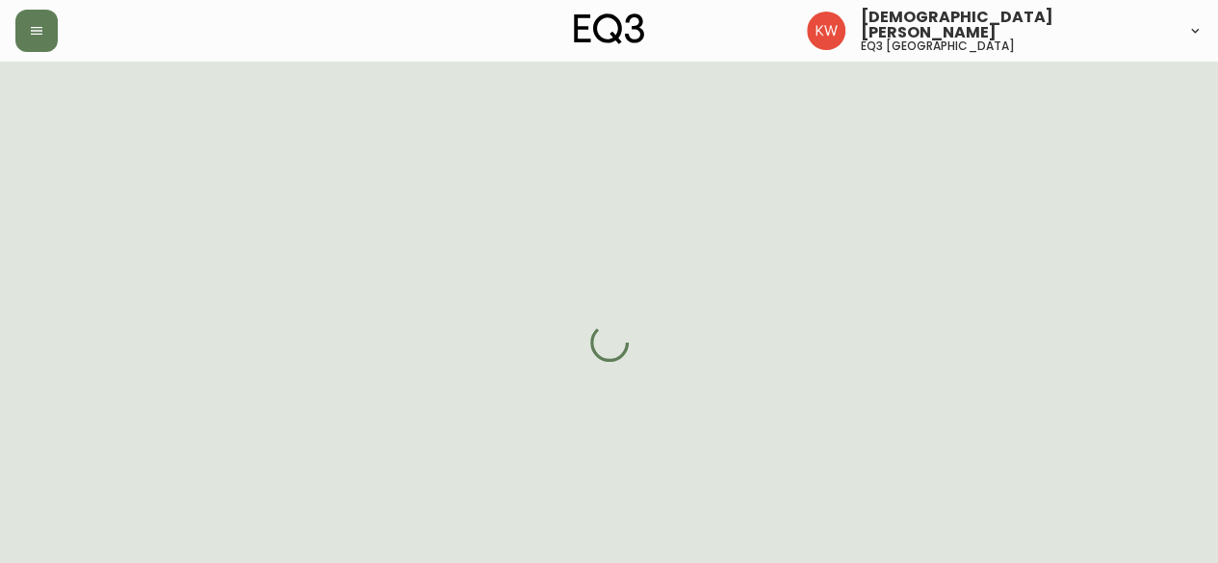
select select "AB"
select select "CA"
select select "CA_EN"
select select "Other"
select select "Interior Designer"
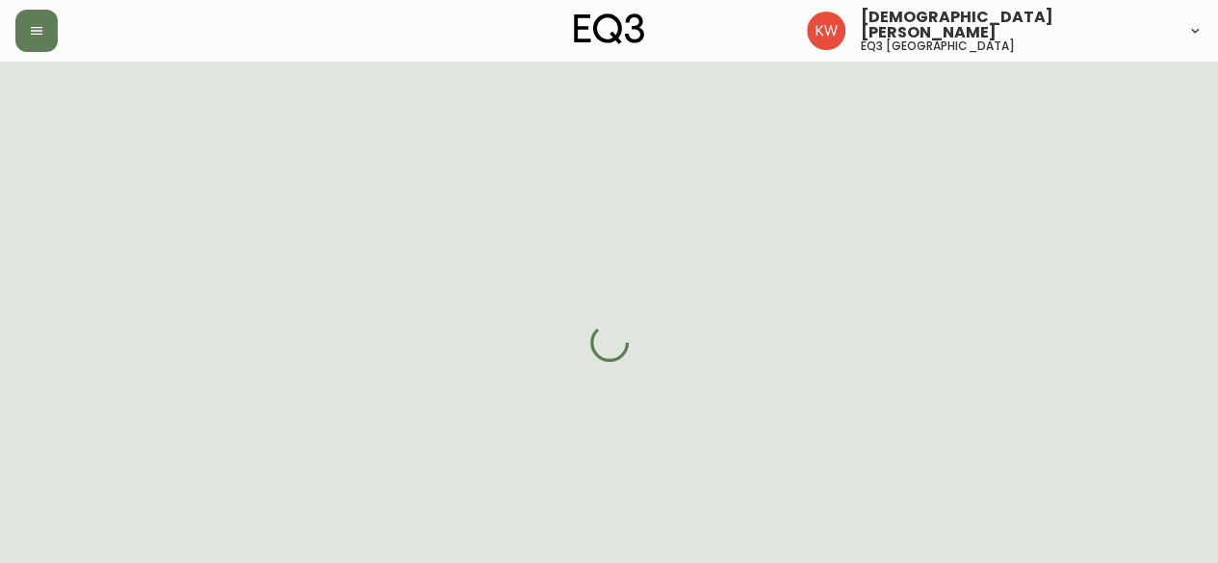
select select "cjw10z96m00006gs08l3o91tv"
select select "false"
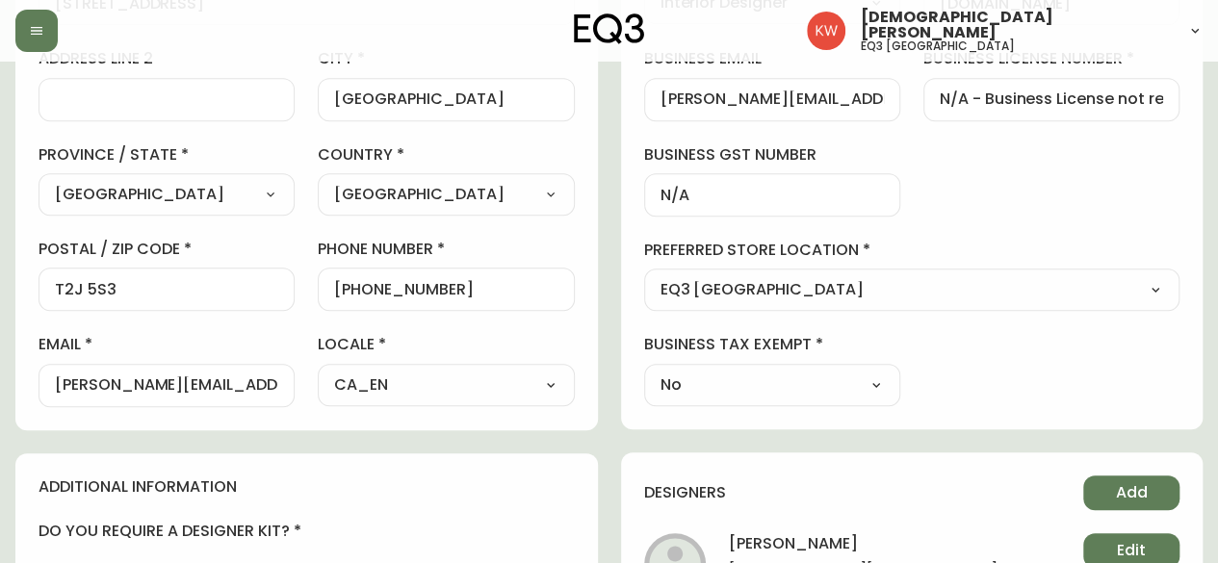
scroll to position [482, 0]
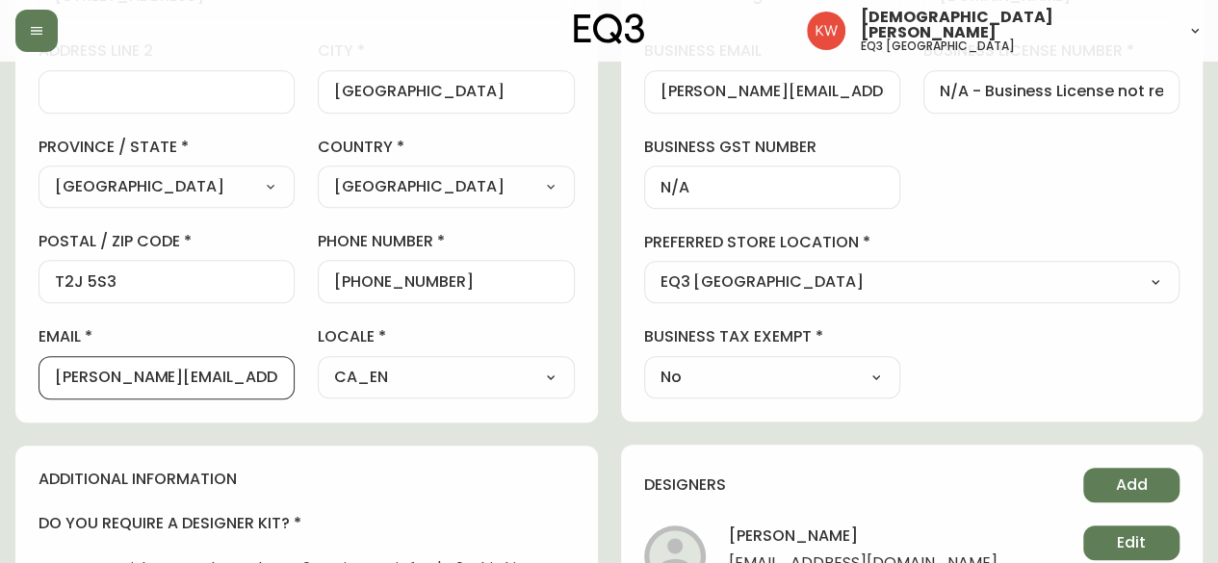
drag, startPoint x: 250, startPoint y: 373, endPoint x: 32, endPoint y: 373, distance: 218.6
click at [32, 373] on div "contact information first name [PERSON_NAME] last name [PERSON_NAME][GEOGRAPHIC…" at bounding box center [306, 101] width 583 height 641
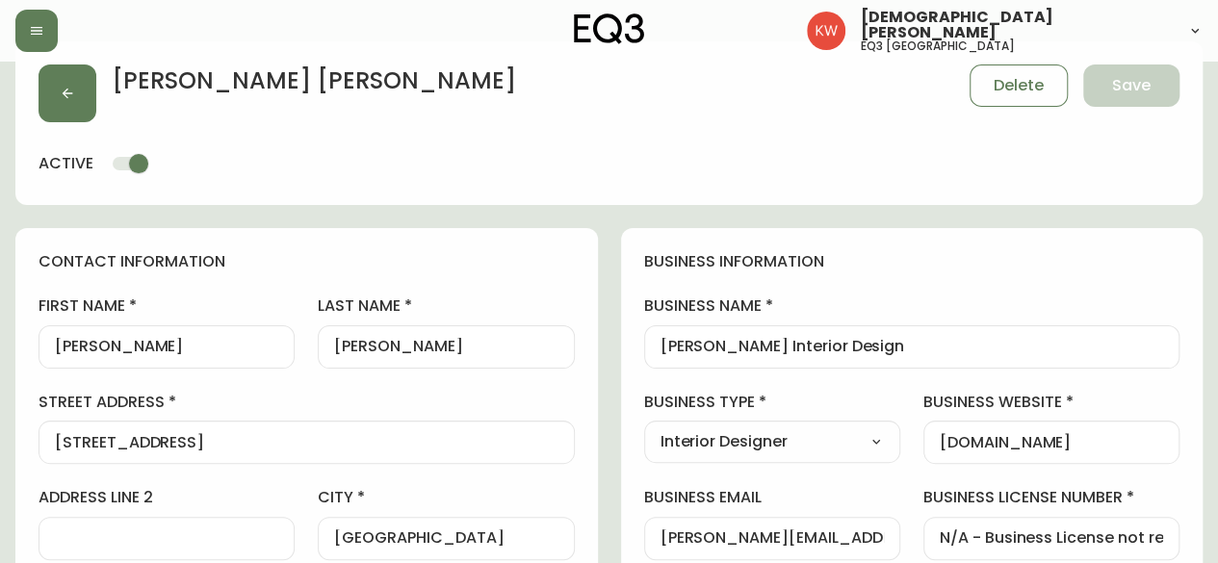
scroll to position [0, 0]
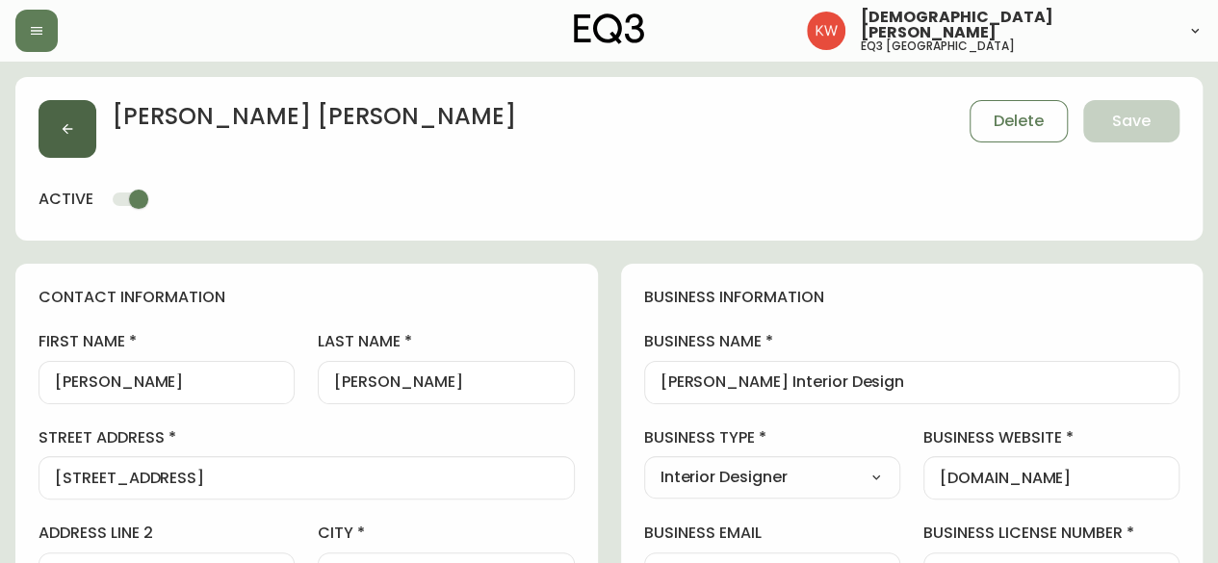
click at [69, 121] on icon "button" at bounding box center [67, 128] width 15 height 15
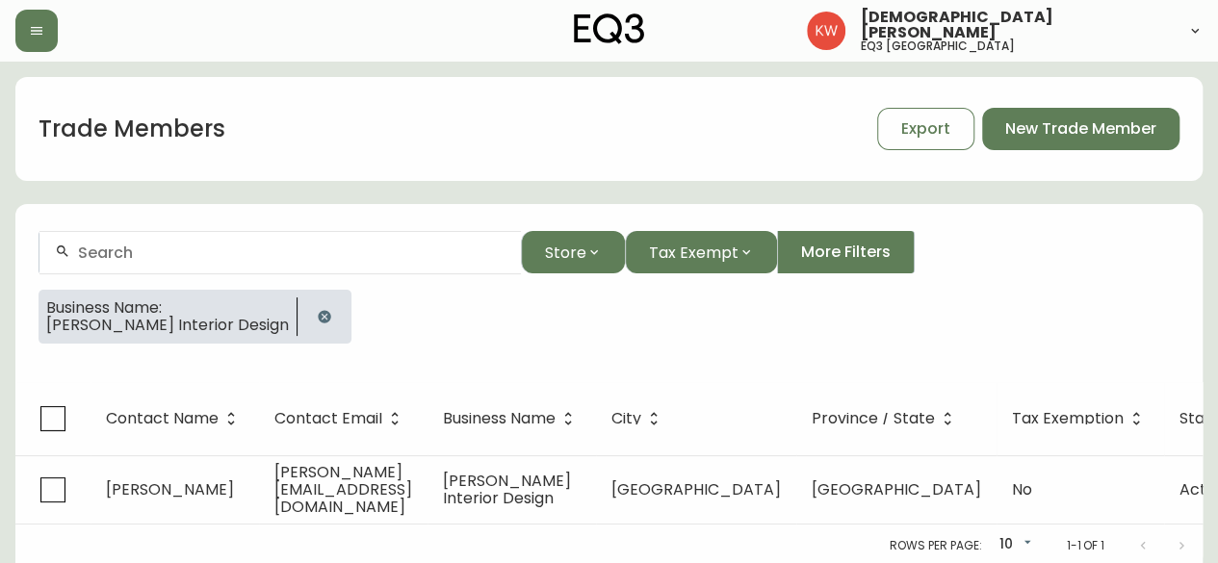
click at [325, 314] on icon "button" at bounding box center [324, 316] width 13 height 13
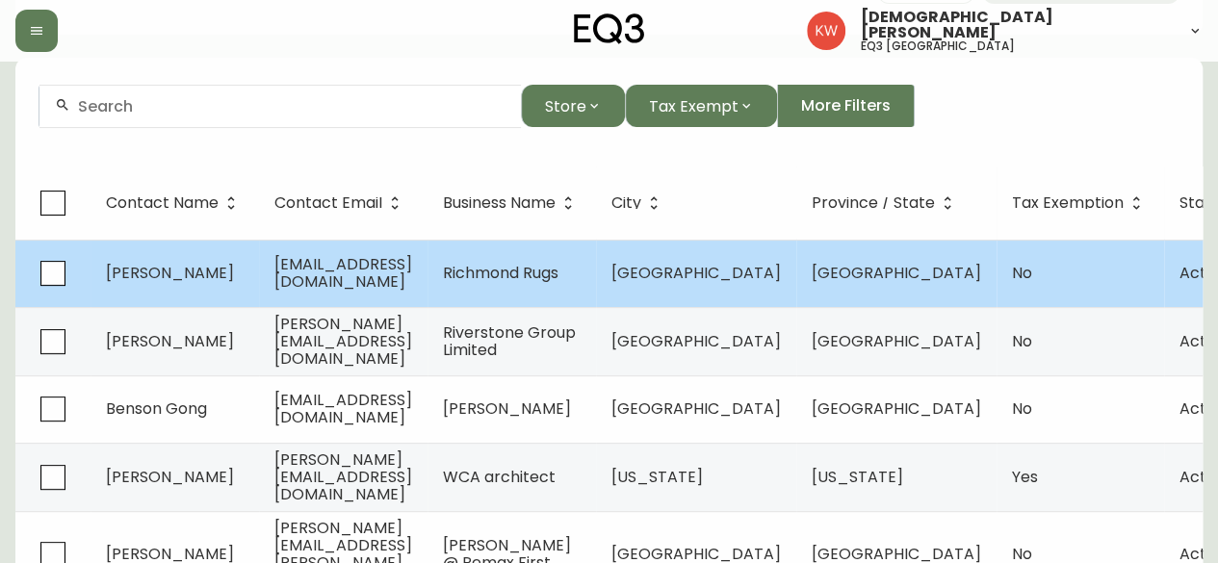
scroll to position [96, 0]
